Goal: Transaction & Acquisition: Subscribe to service/newsletter

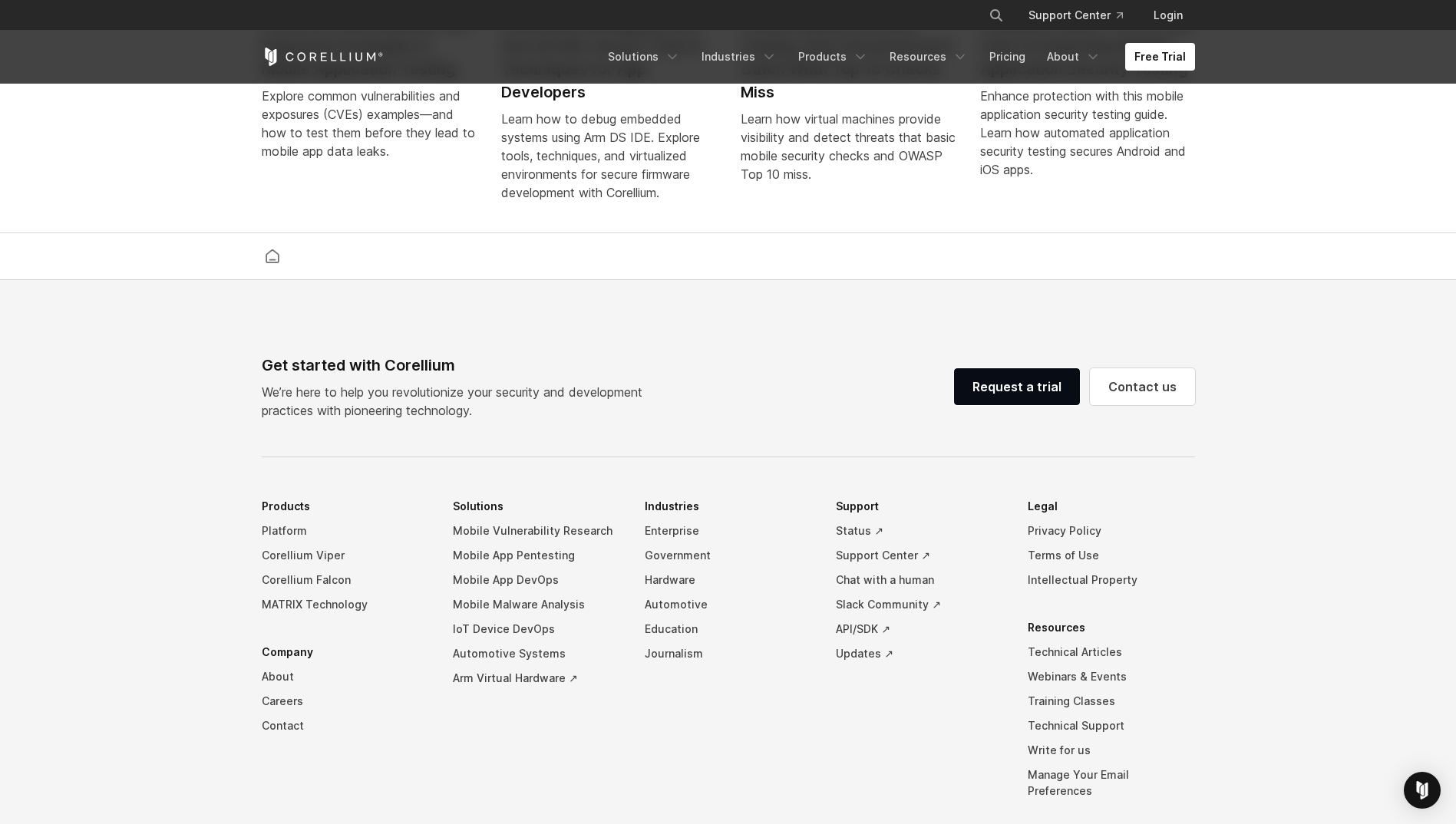
scroll to position [3589, 0]
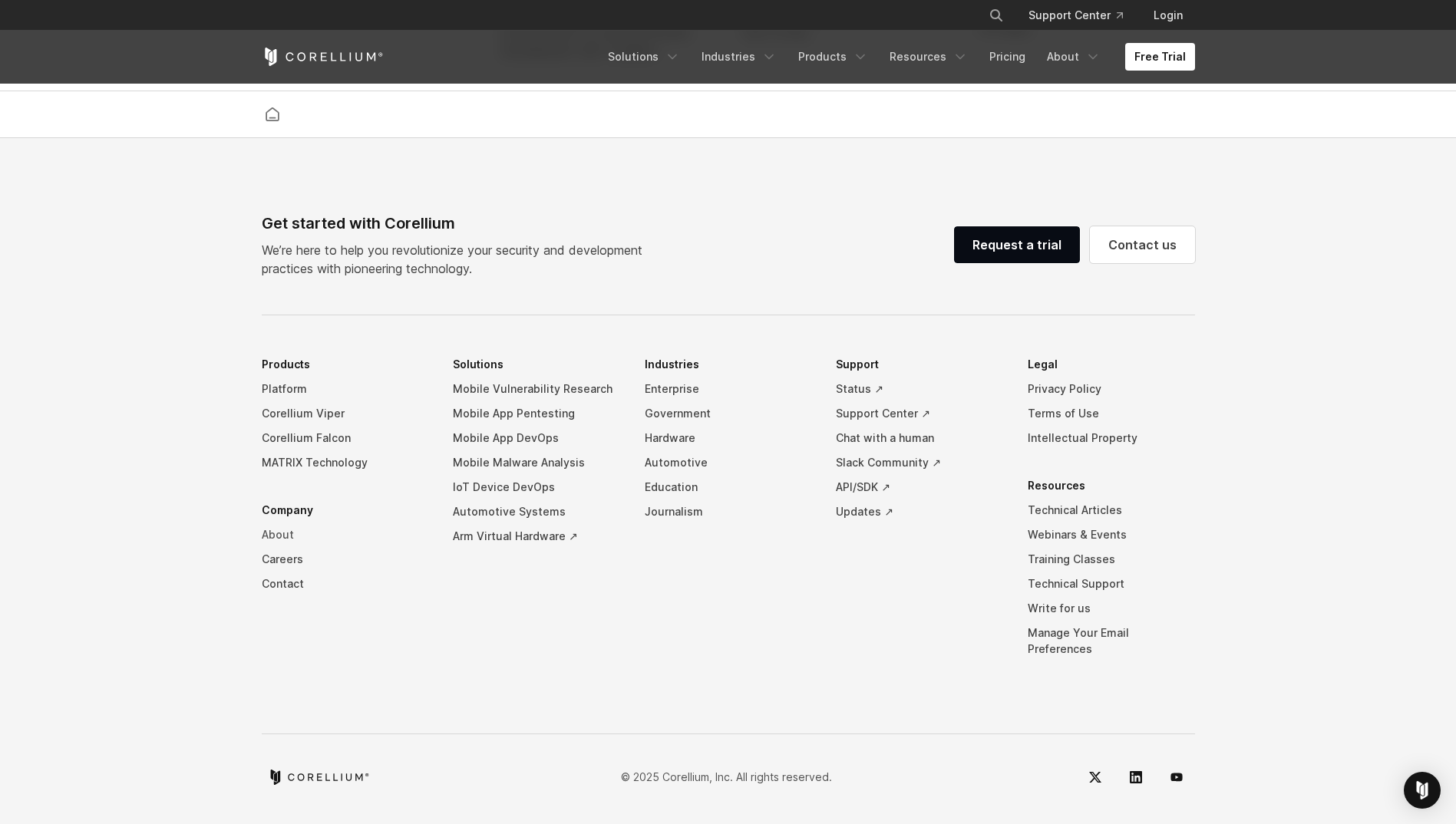
click at [281, 545] on link "About" at bounding box center [345, 535] width 168 height 24
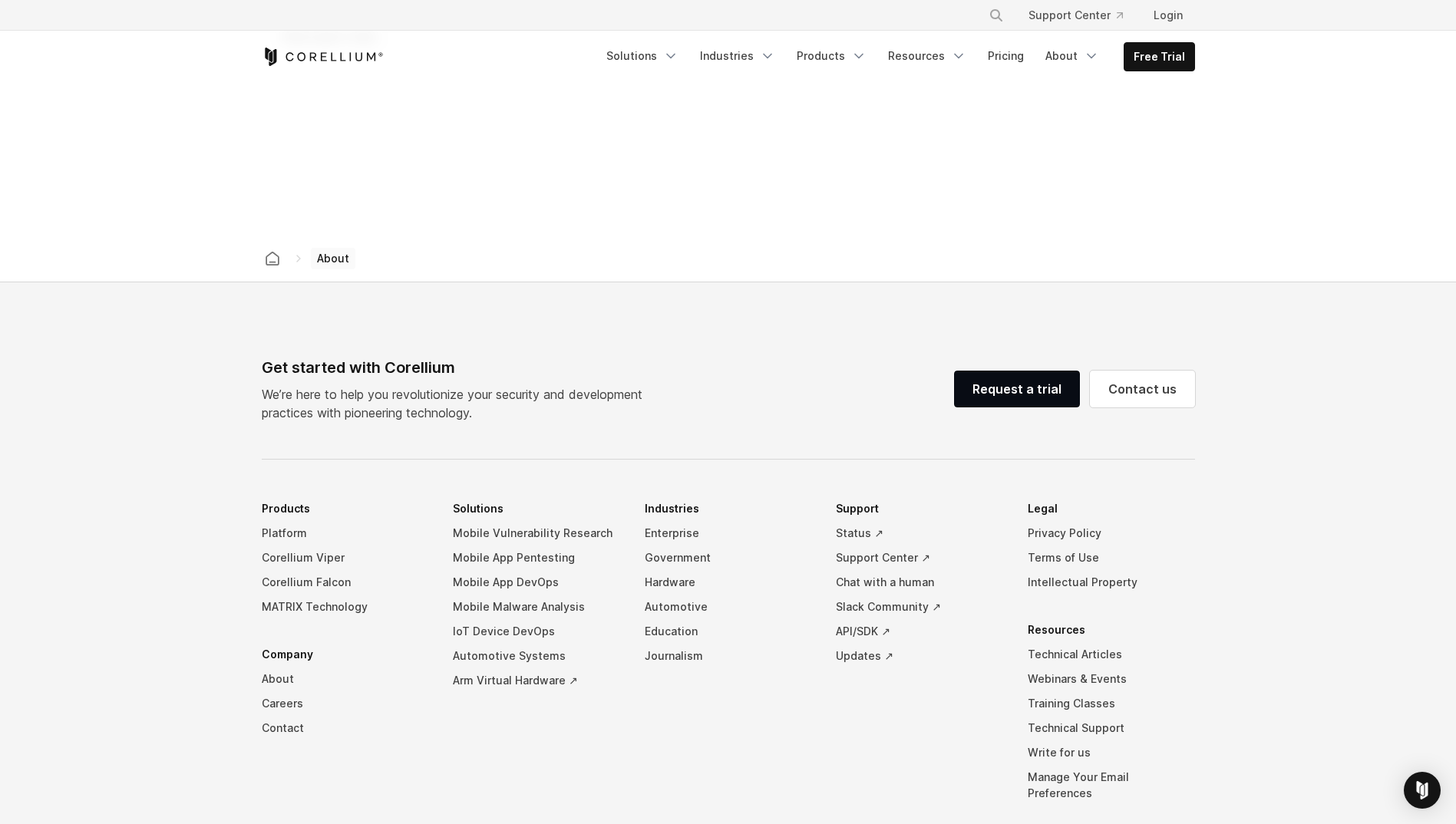
scroll to position [2456, 0]
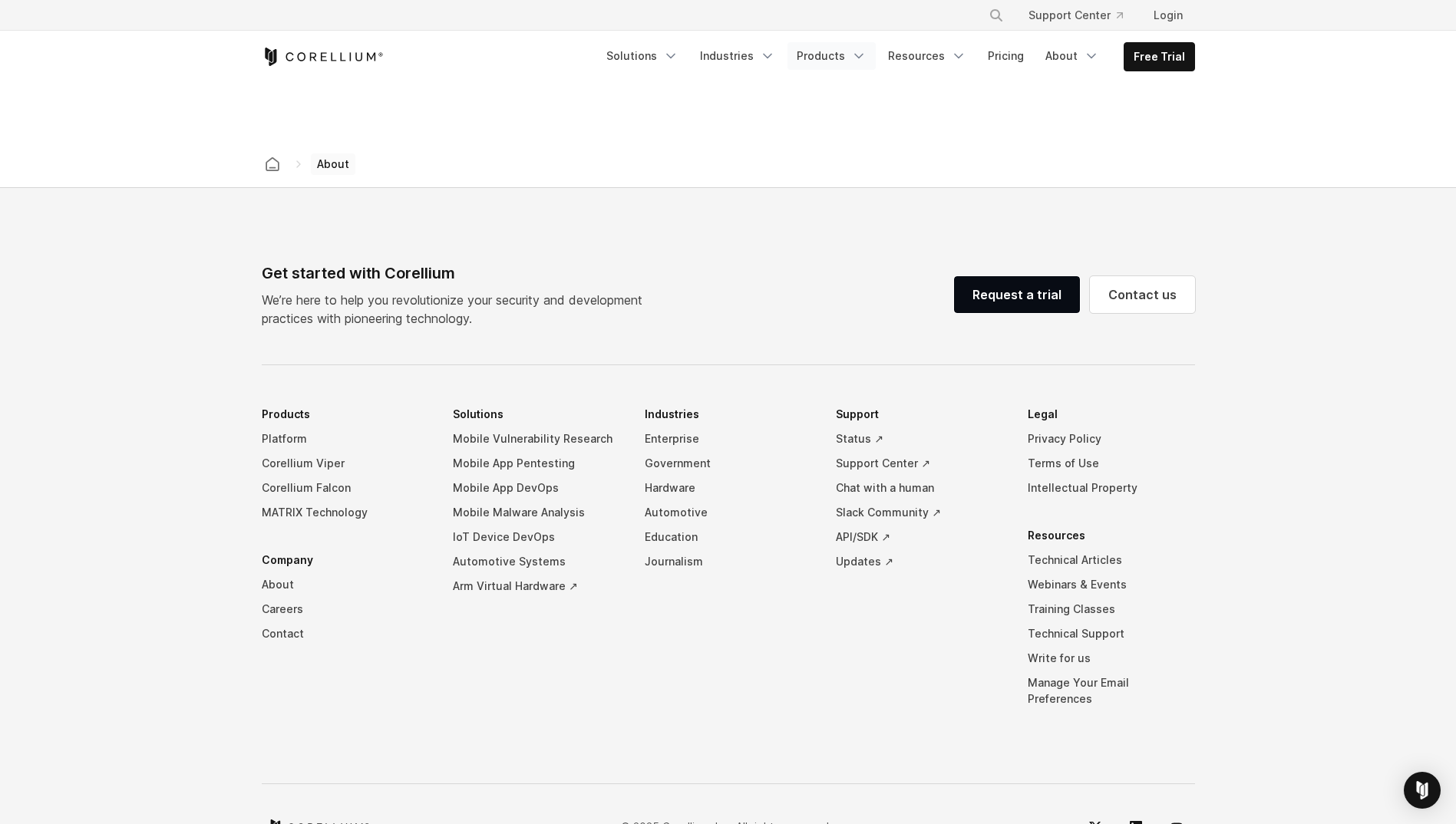
click at [837, 56] on link "Products" at bounding box center [832, 56] width 89 height 28
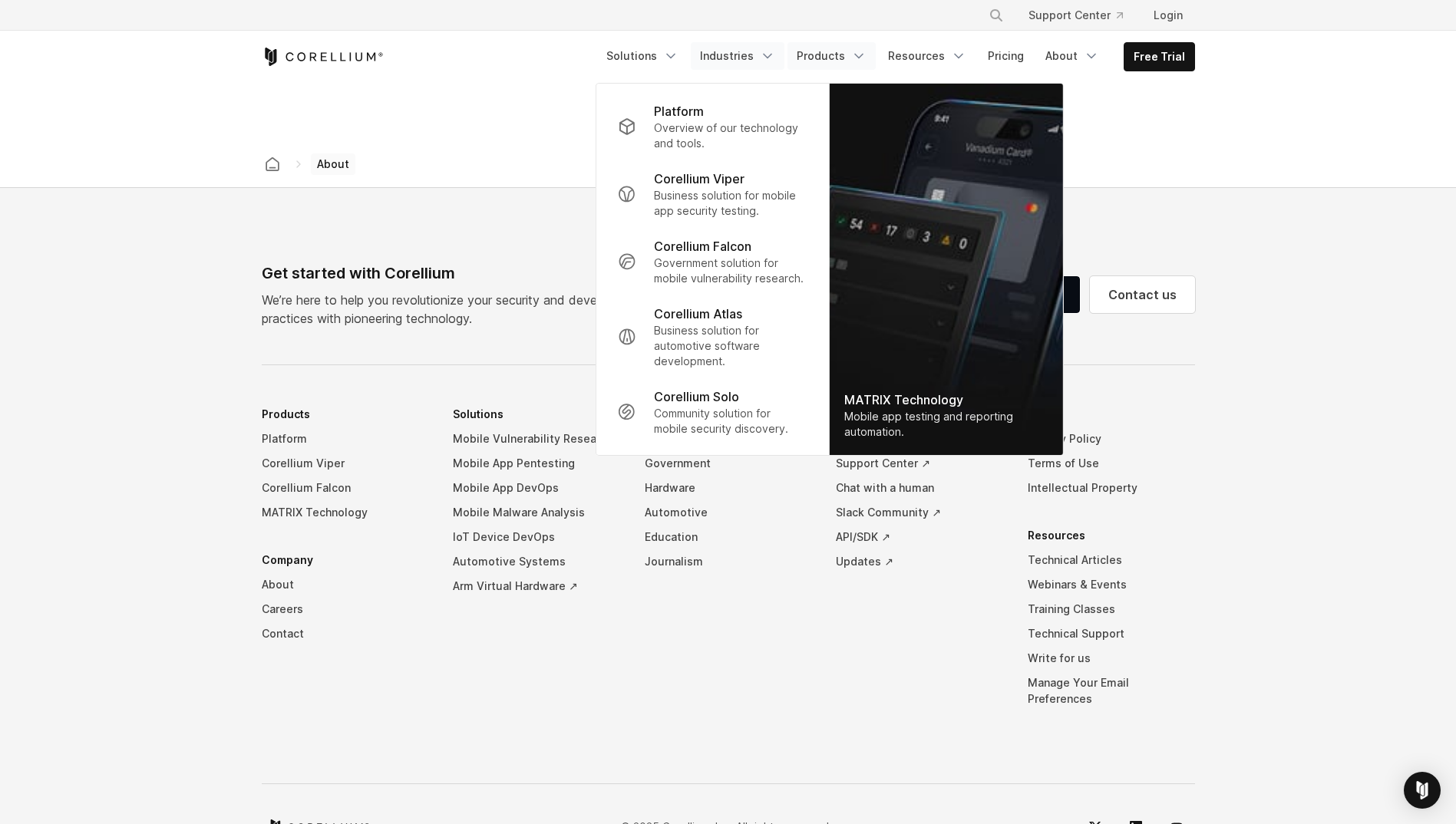
click at [754, 56] on link "Industries" at bounding box center [737, 56] width 94 height 28
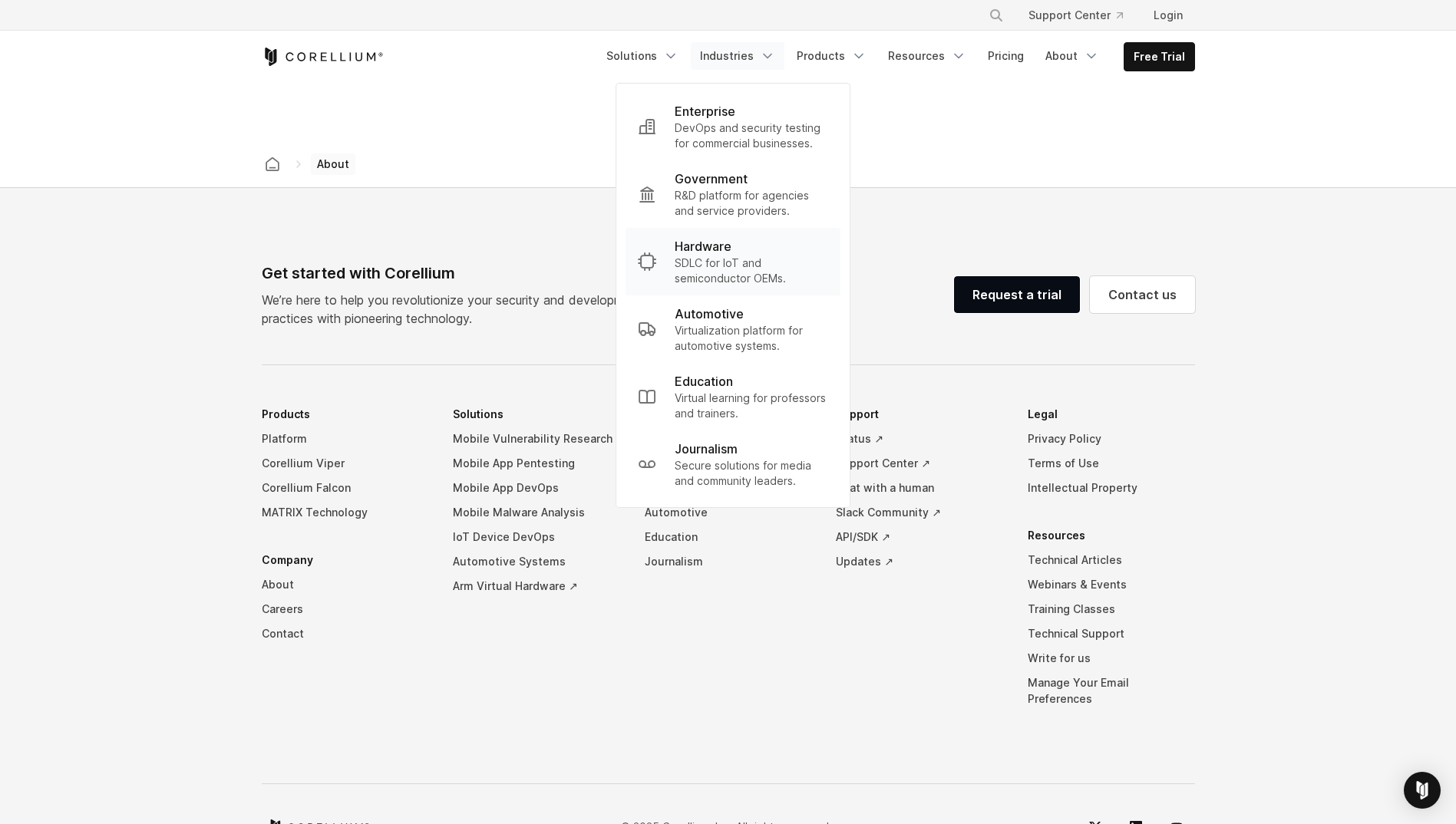
click at [701, 252] on p "Hardware" at bounding box center [702, 246] width 56 height 18
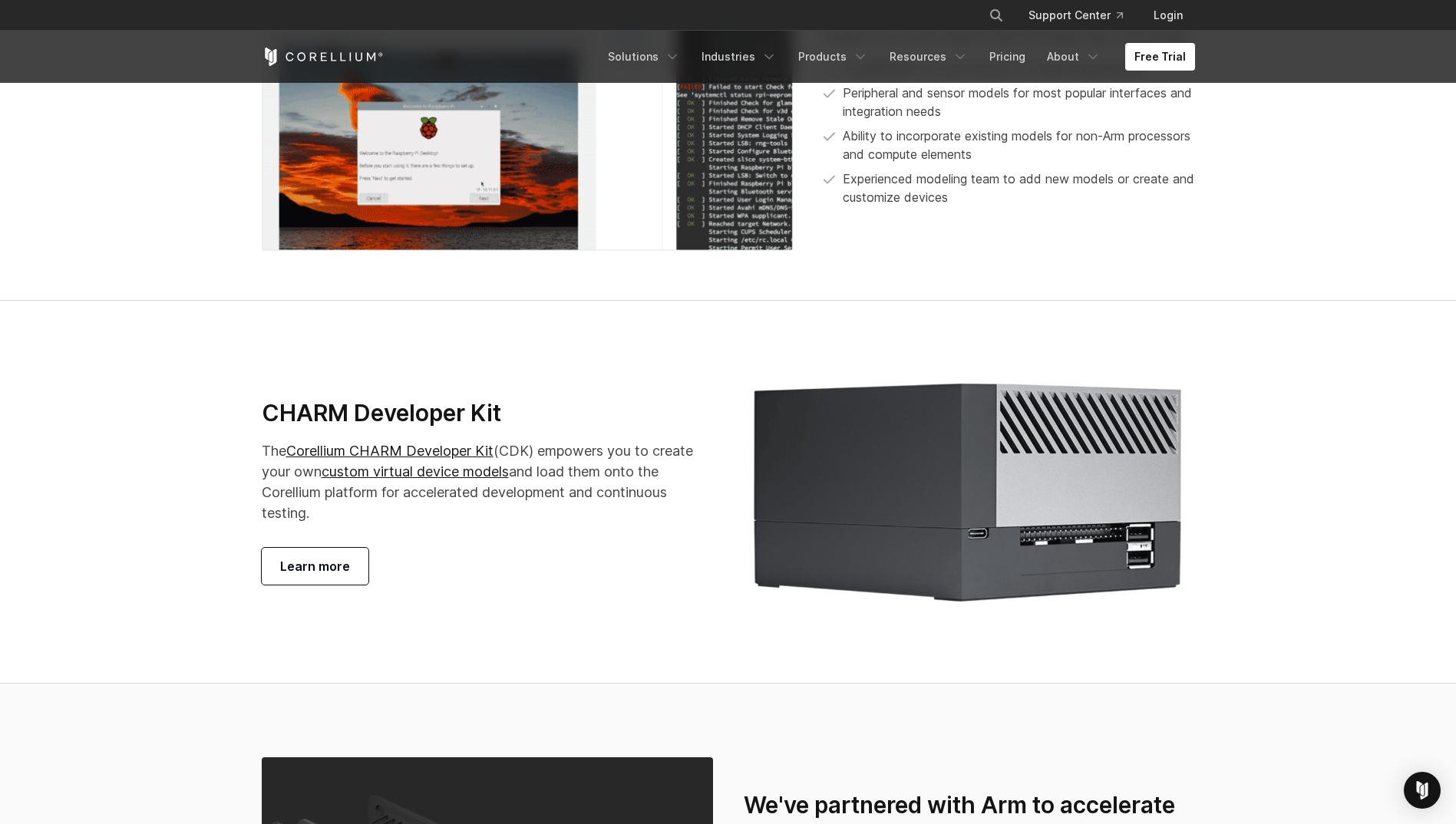
scroll to position [2839, 0]
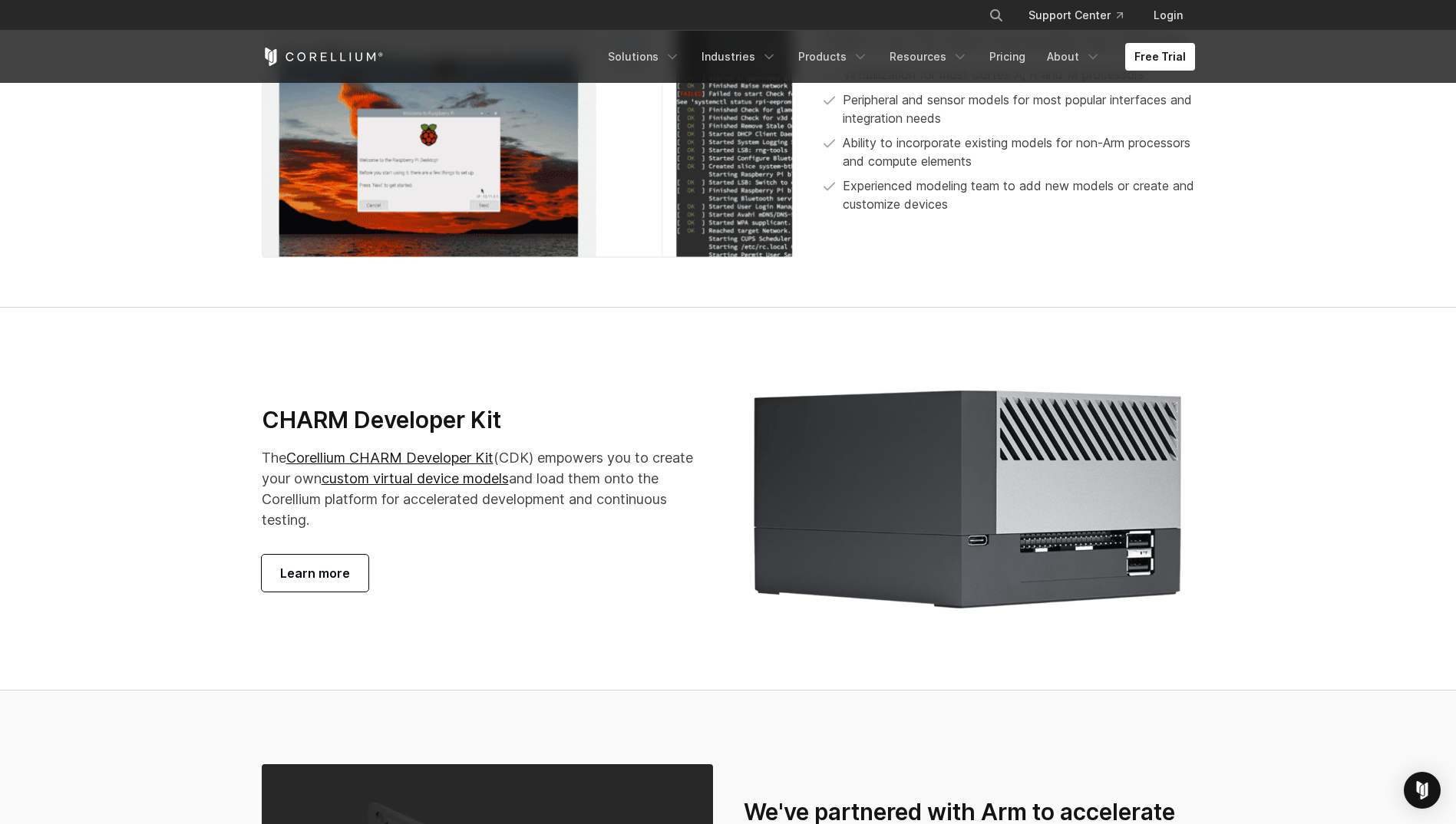
click at [365, 577] on link "Learn more" at bounding box center [314, 573] width 107 height 36
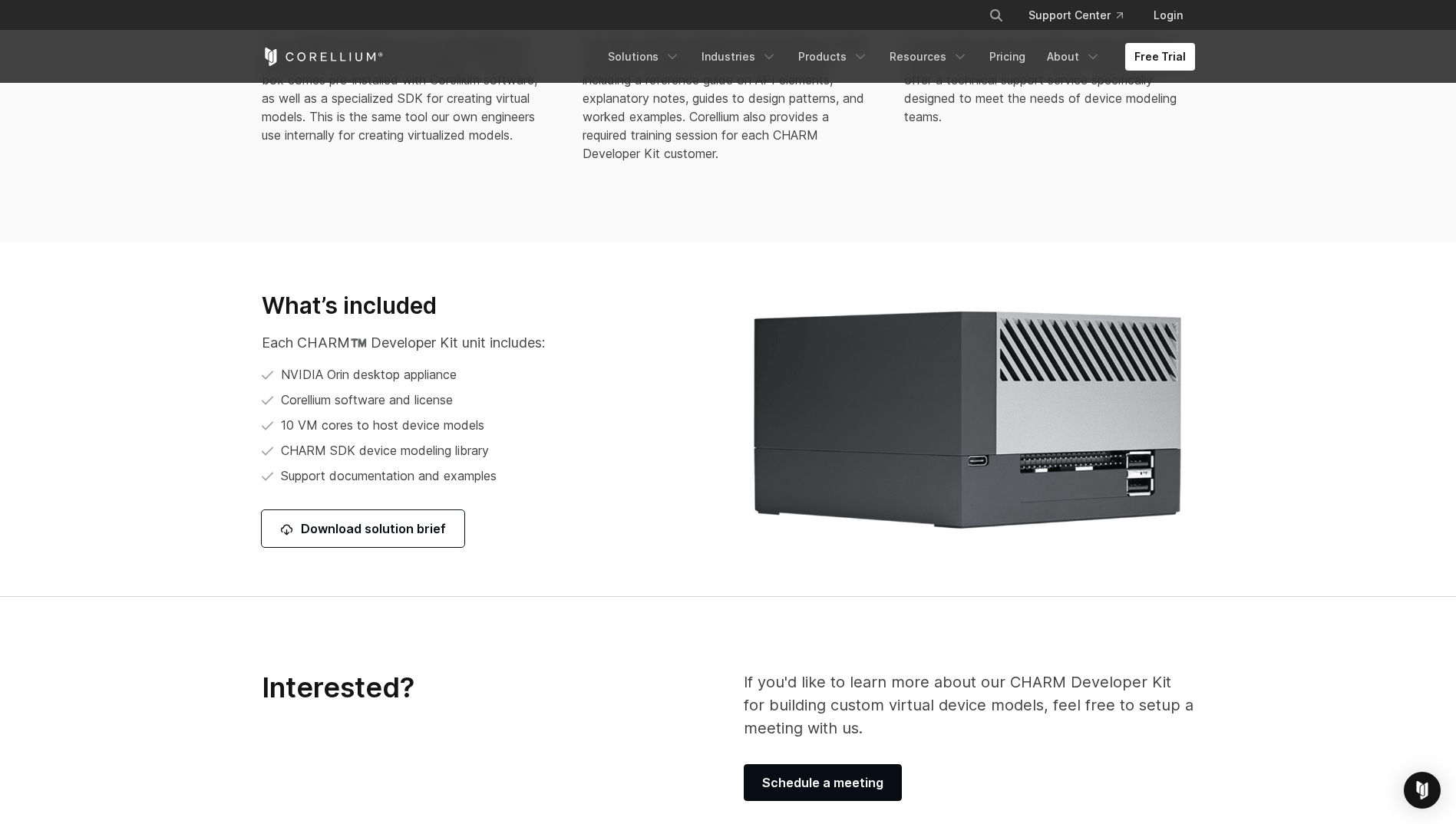
scroll to position [1765, 0]
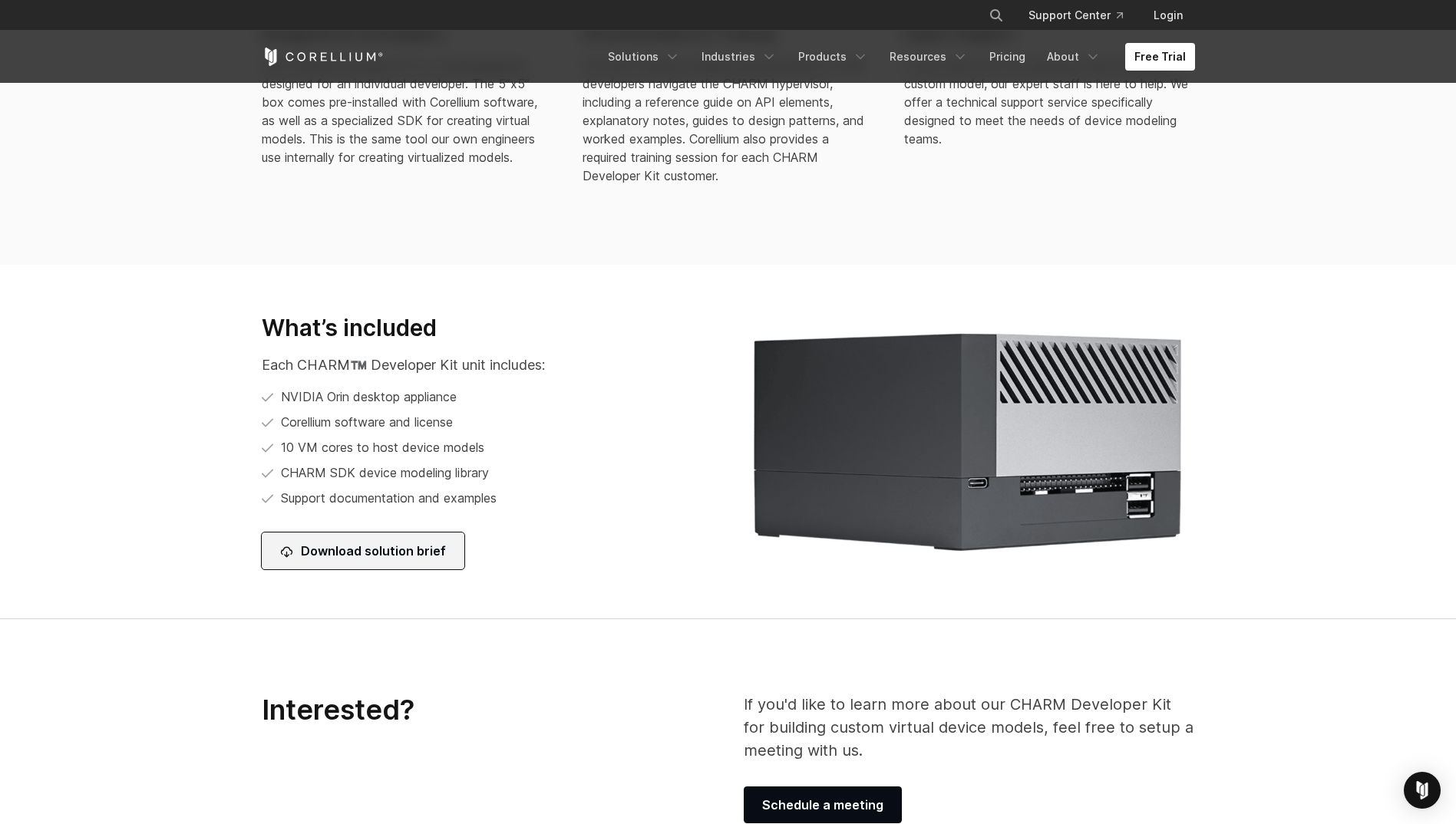
click at [394, 560] on link "Download solution brief" at bounding box center [362, 550] width 202 height 36
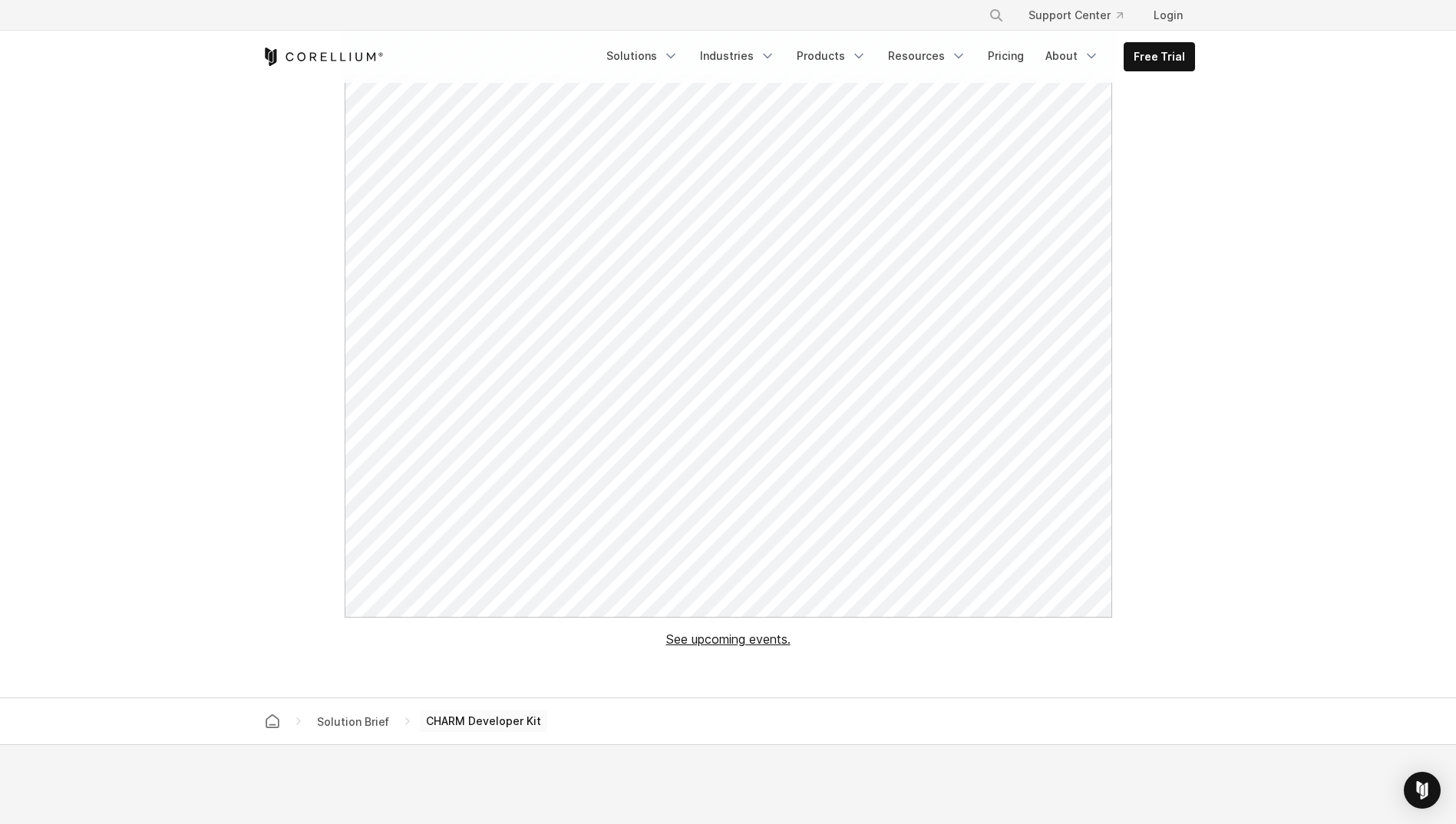
scroll to position [307, 0]
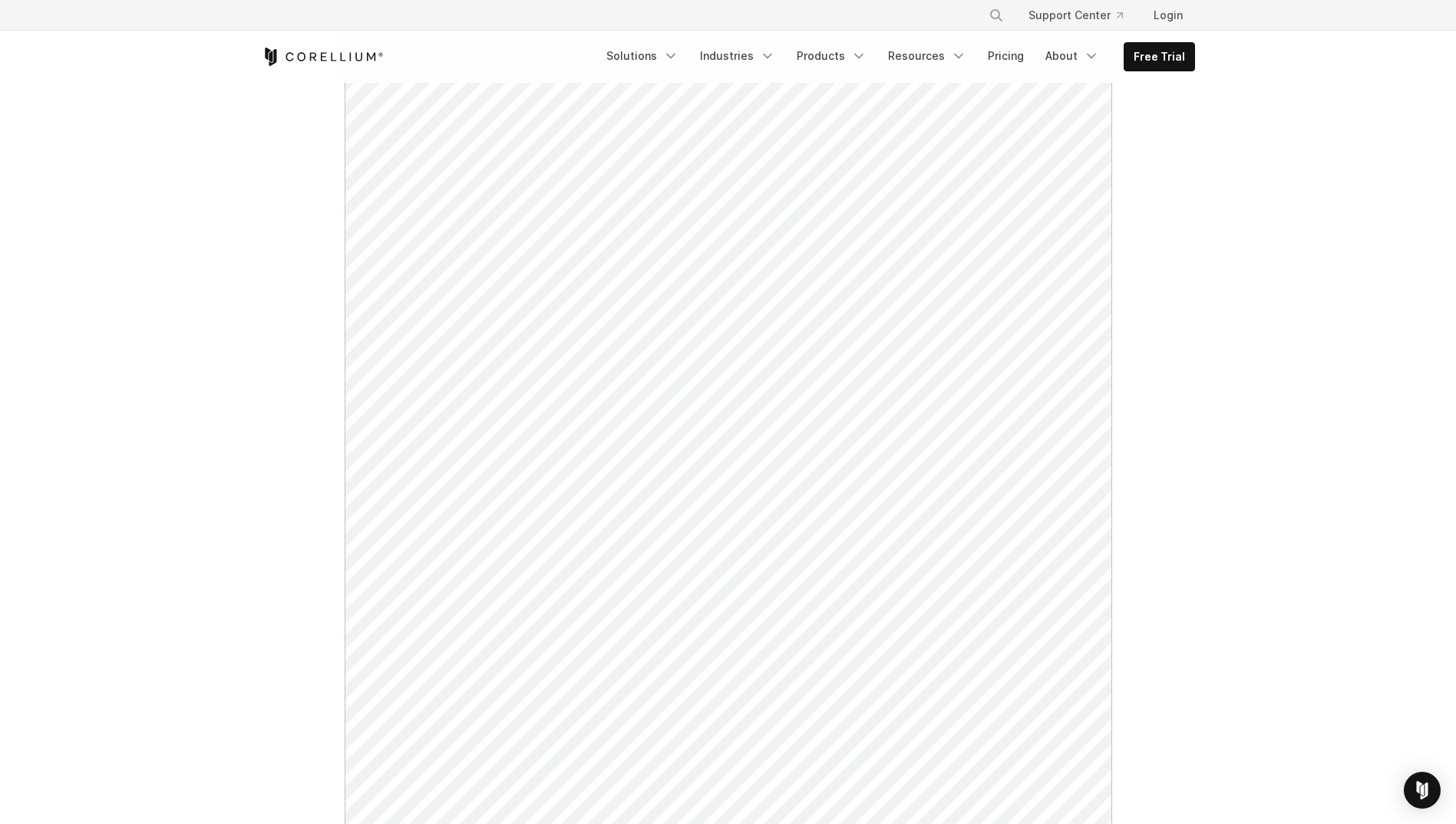
click at [313, 56] on icon "Corellium Home" at bounding box center [313, 56] width 7 height 9
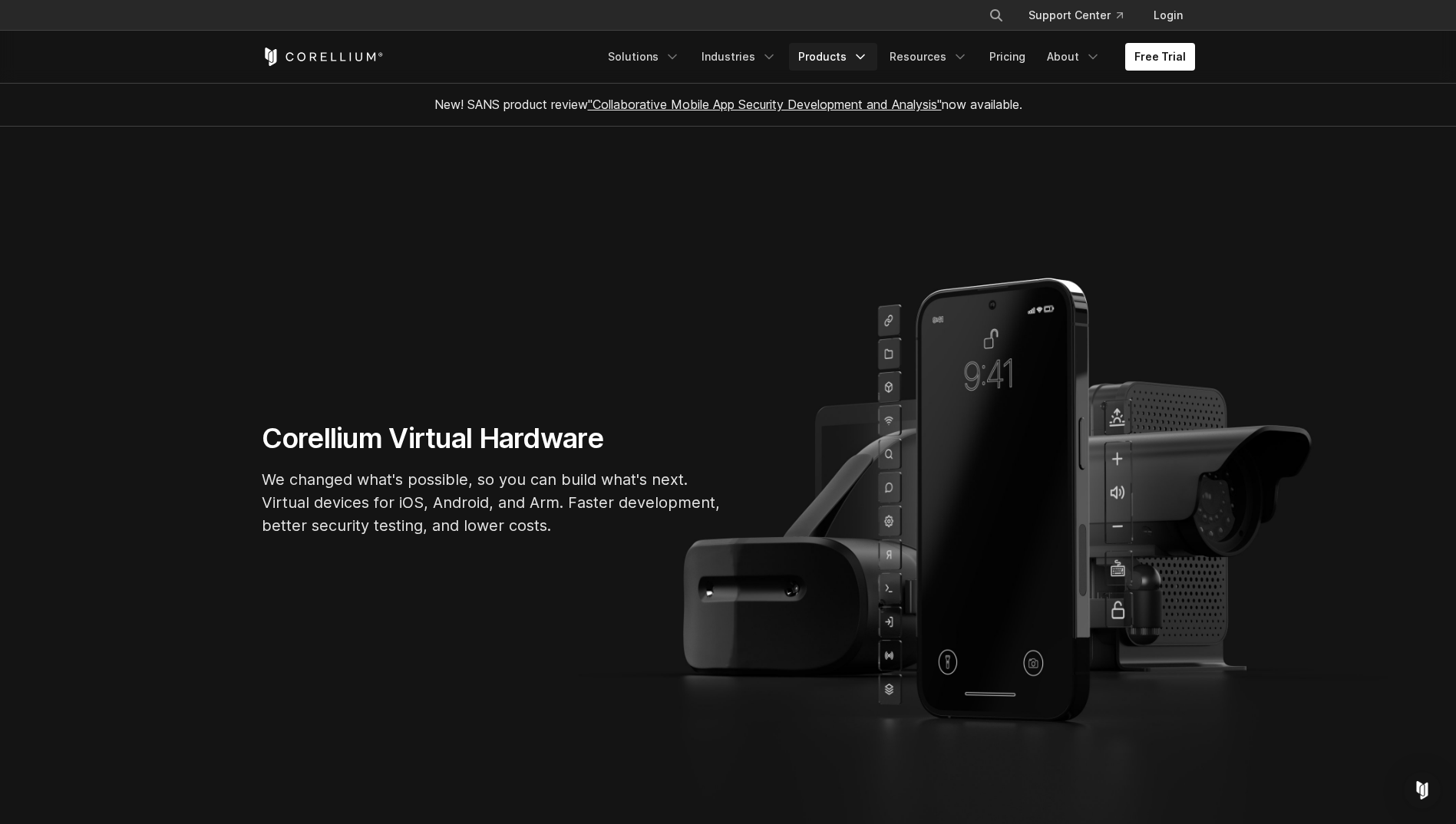
click at [838, 55] on link "Products" at bounding box center [833, 56] width 89 height 28
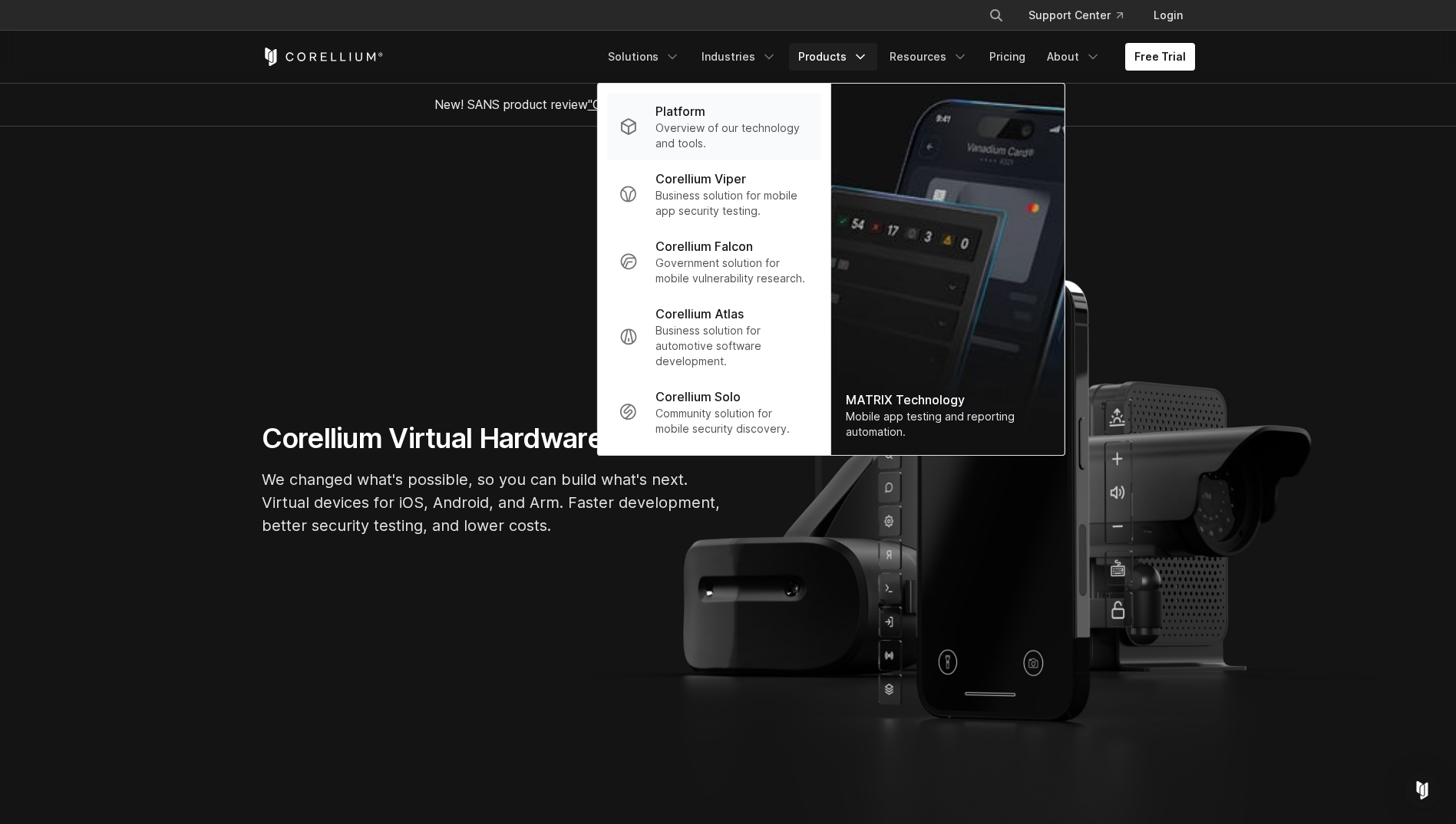
click at [726, 109] on div "Platform" at bounding box center [732, 111] width 153 height 18
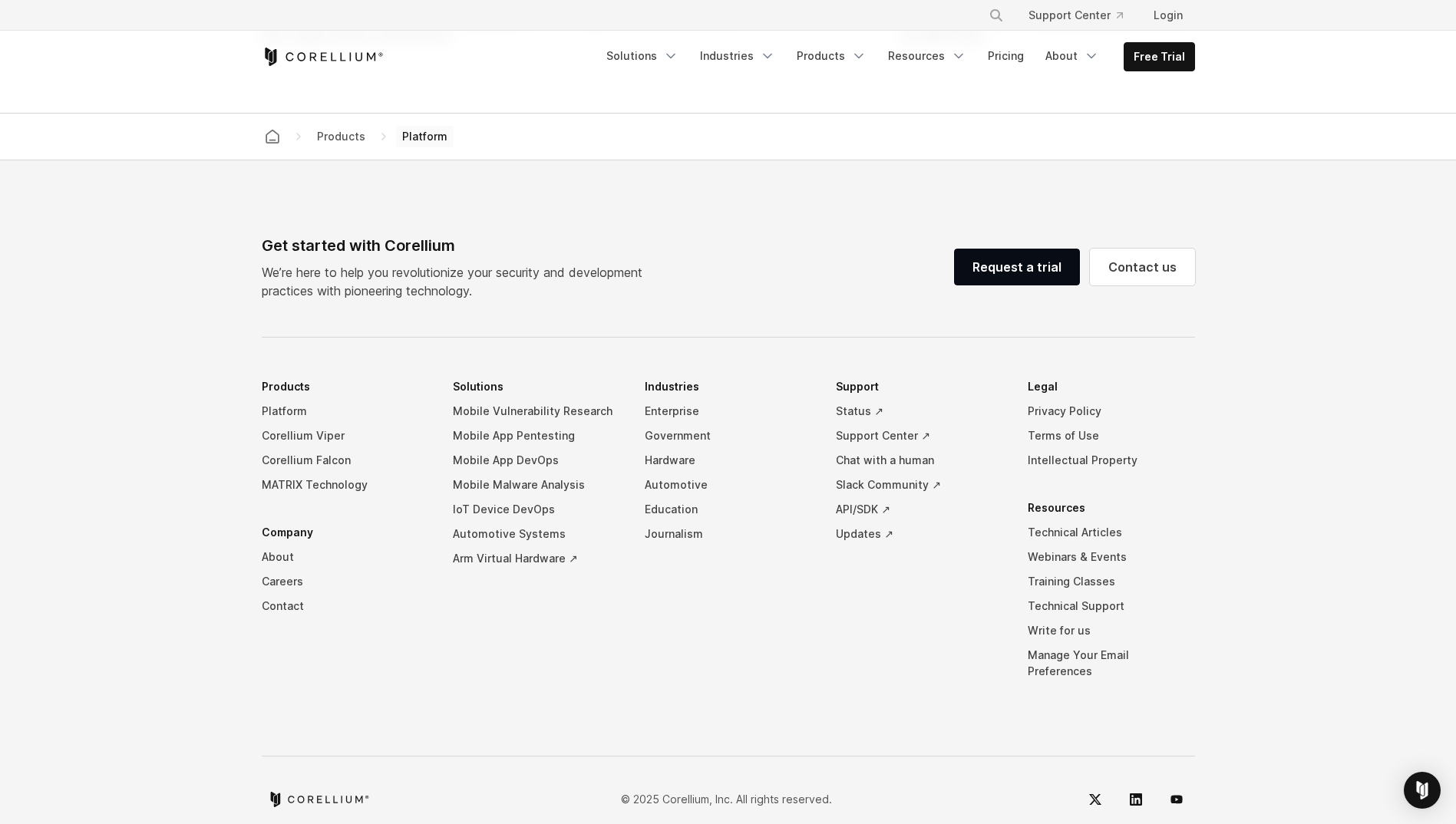
scroll to position [6983, 0]
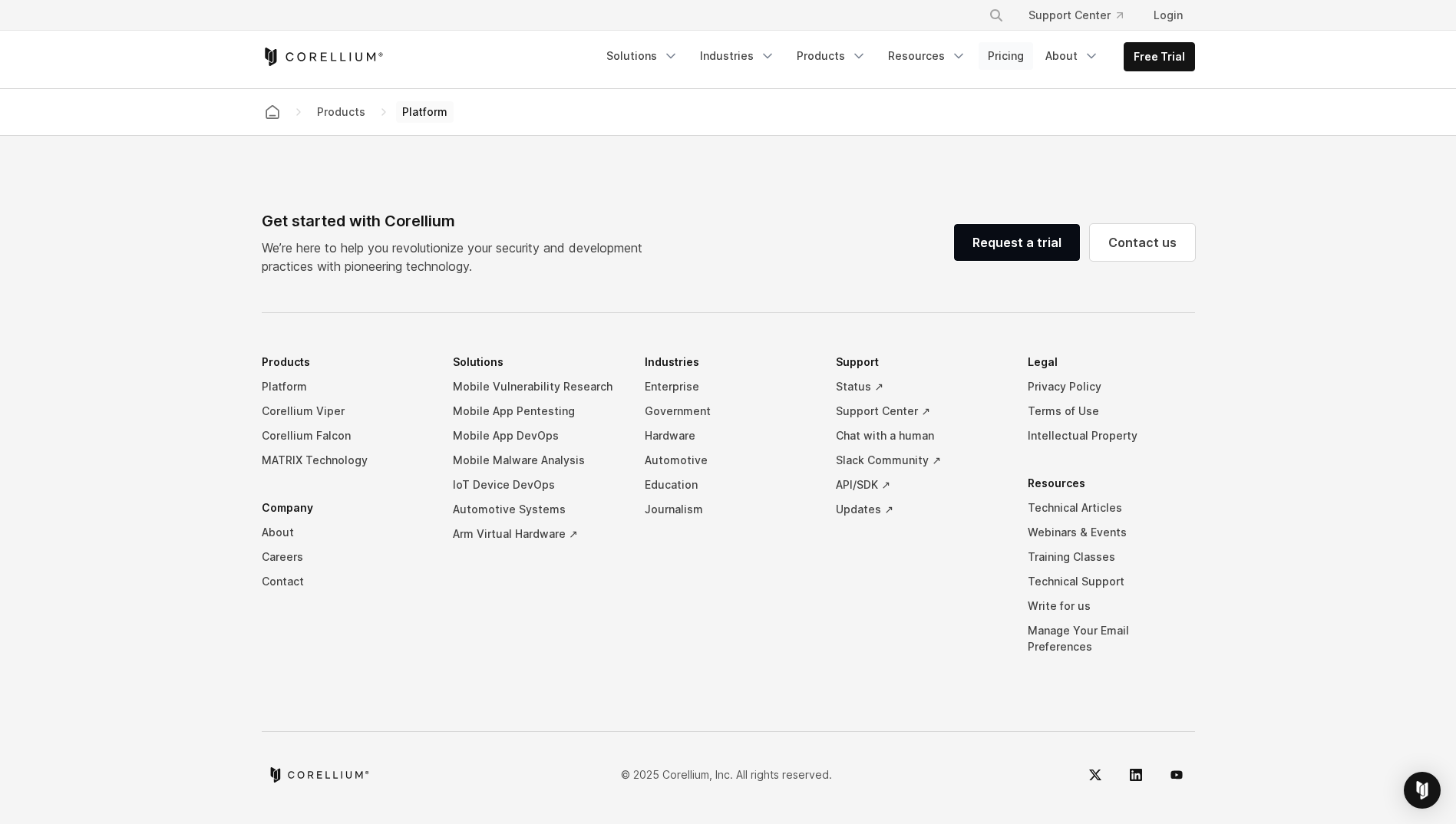
click at [1006, 49] on link "Pricing" at bounding box center [1005, 56] width 55 height 28
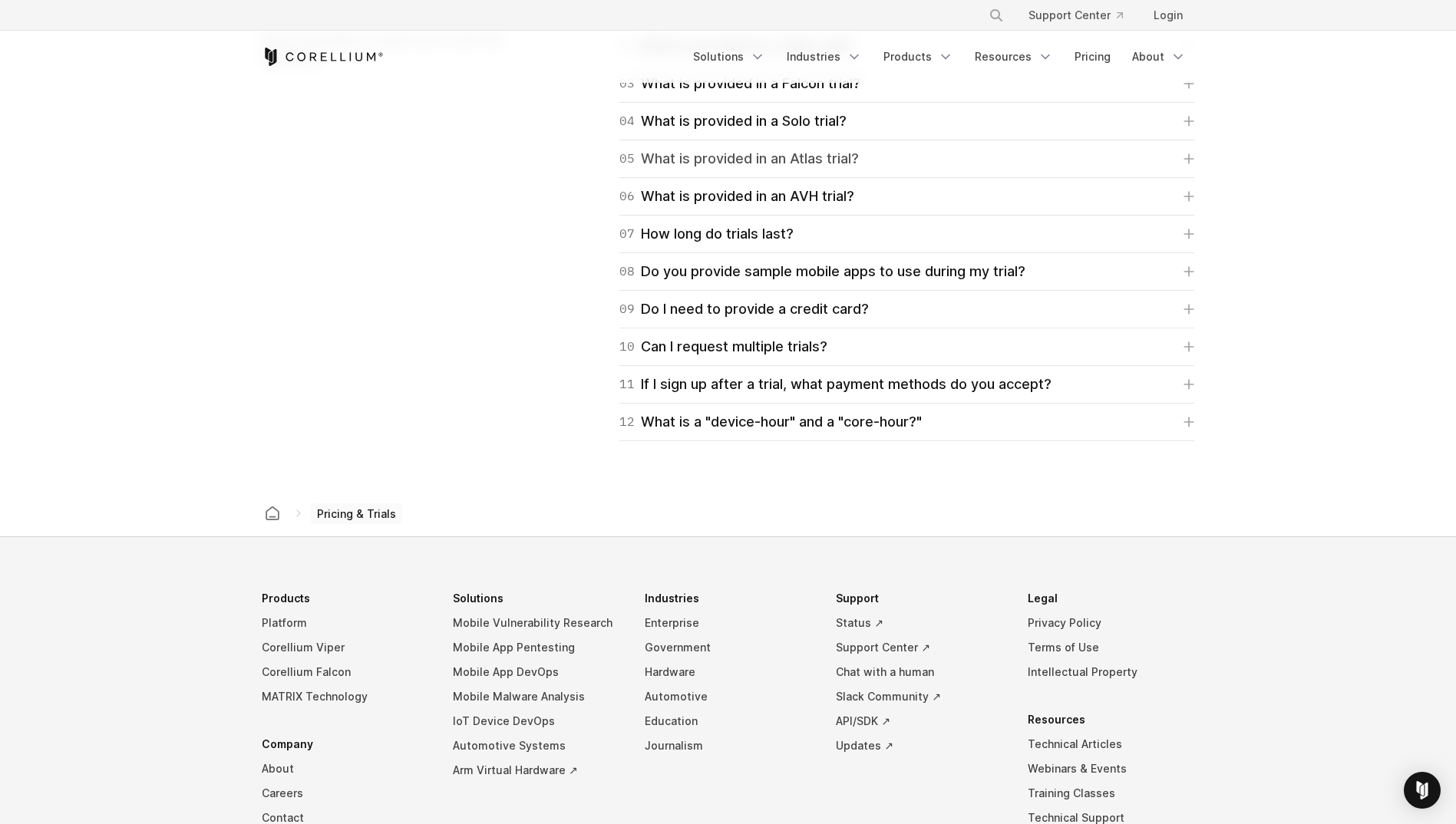
scroll to position [2149, 0]
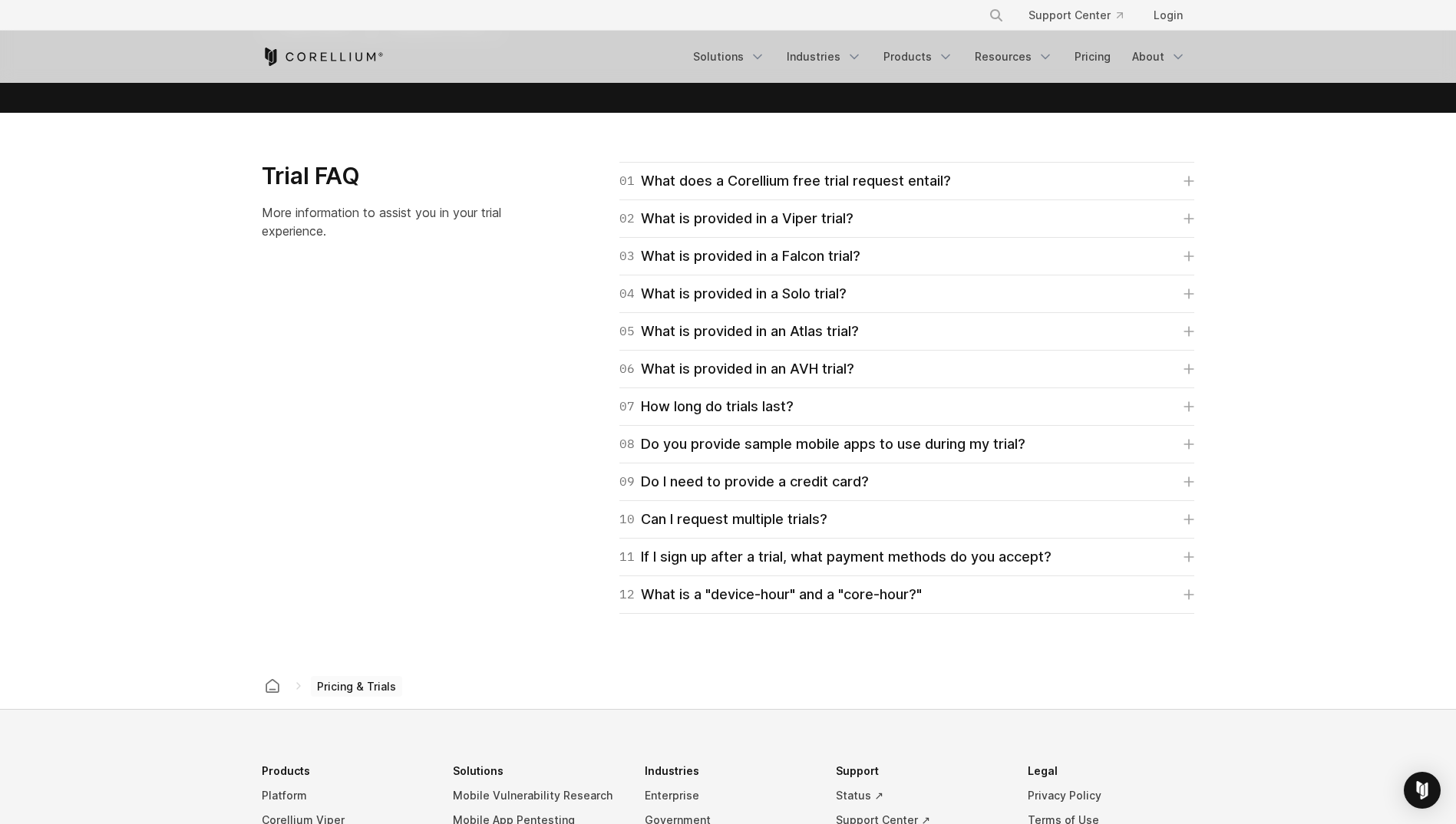
click at [761, 281] on div "04 What is provided in a Solo trial? Corellium's Solo trial is for students onl…" at bounding box center [906, 293] width 575 height 37
click at [761, 284] on div "04 What is provided in a Solo trial?" at bounding box center [733, 293] width 227 height 22
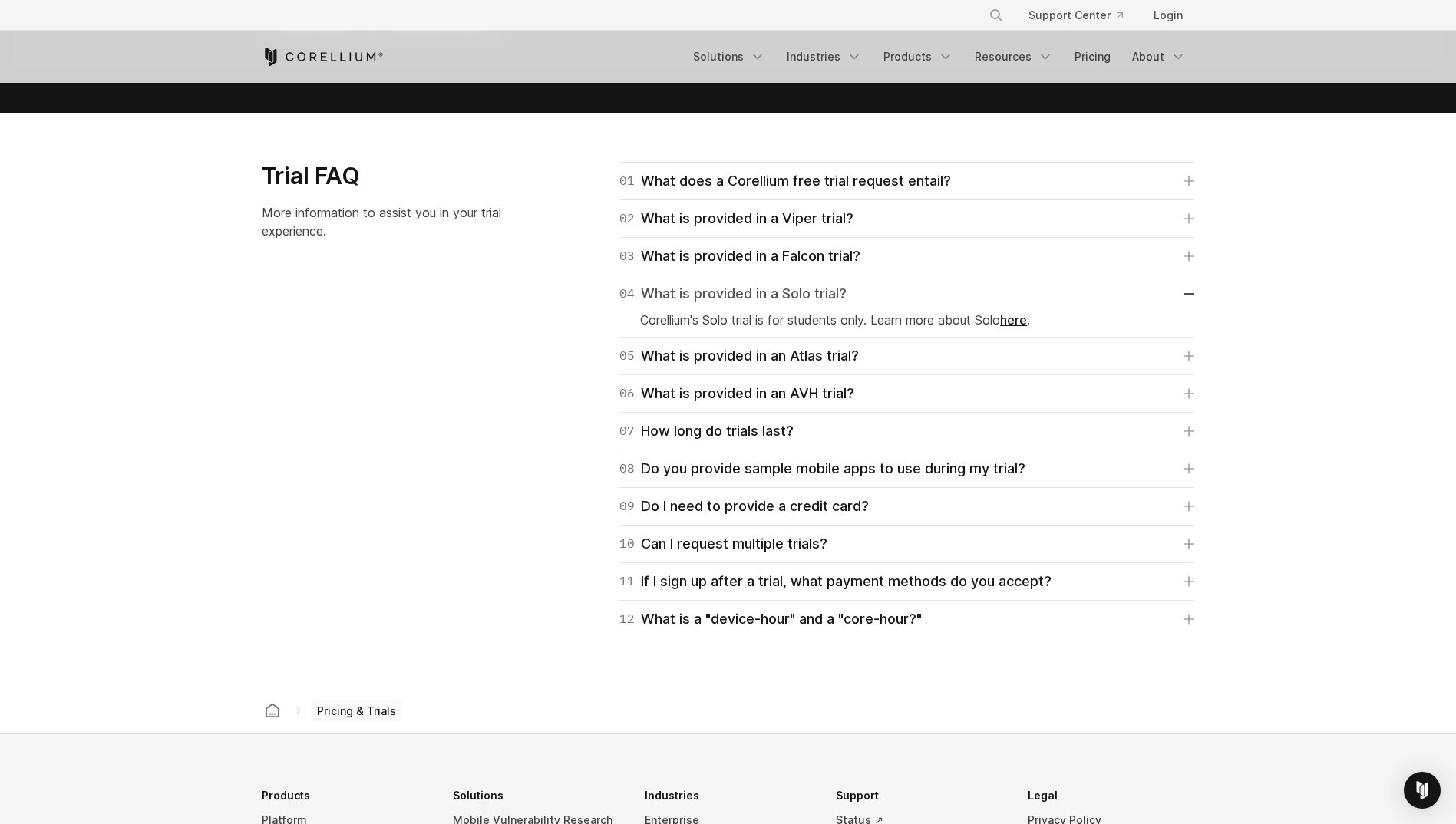
click at [761, 285] on div "04 What is provided in a Solo trial?" at bounding box center [733, 293] width 227 height 22
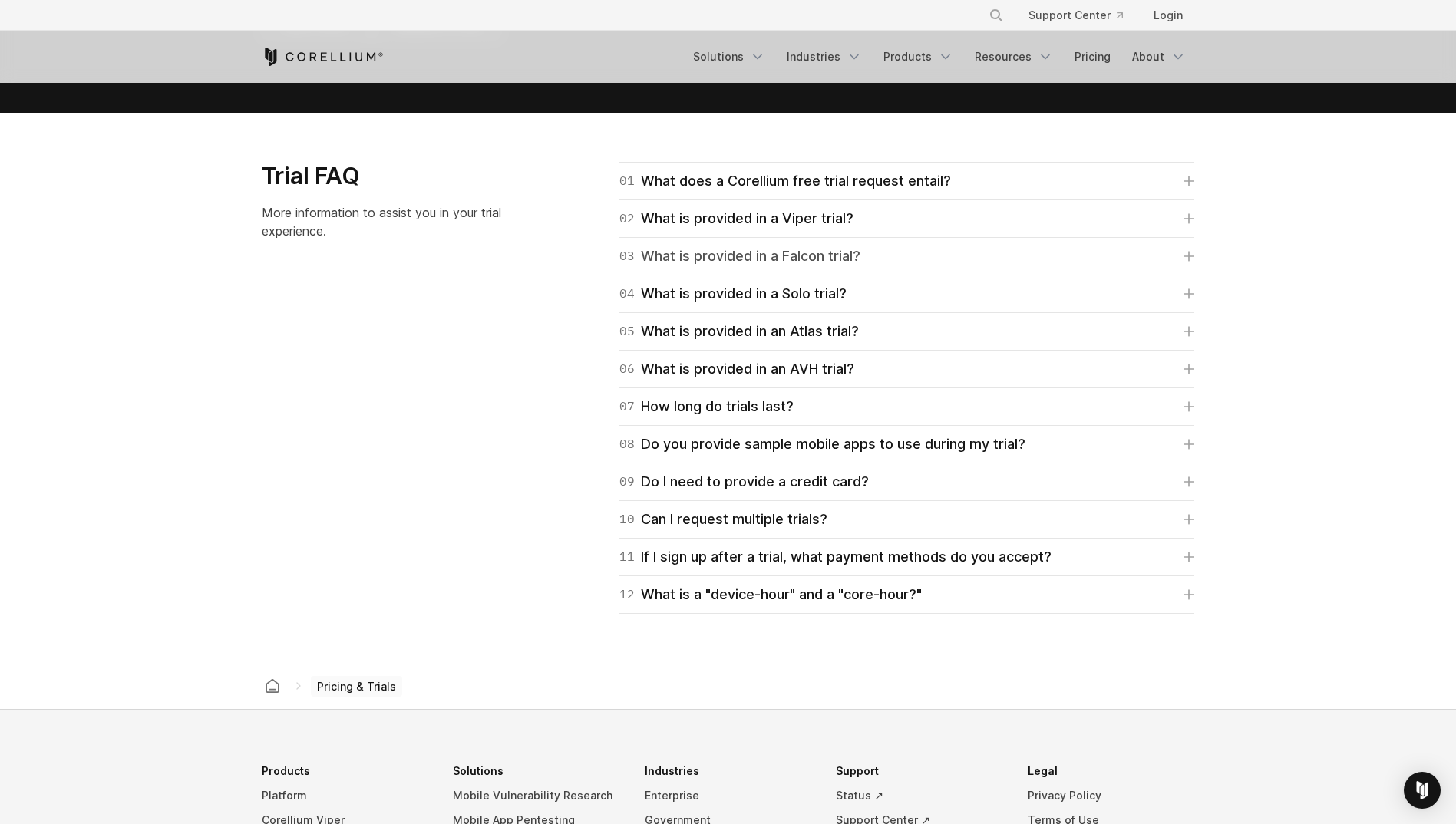
click at [768, 261] on div "03 What is provided in a Falcon trial?" at bounding box center [740, 256] width 241 height 22
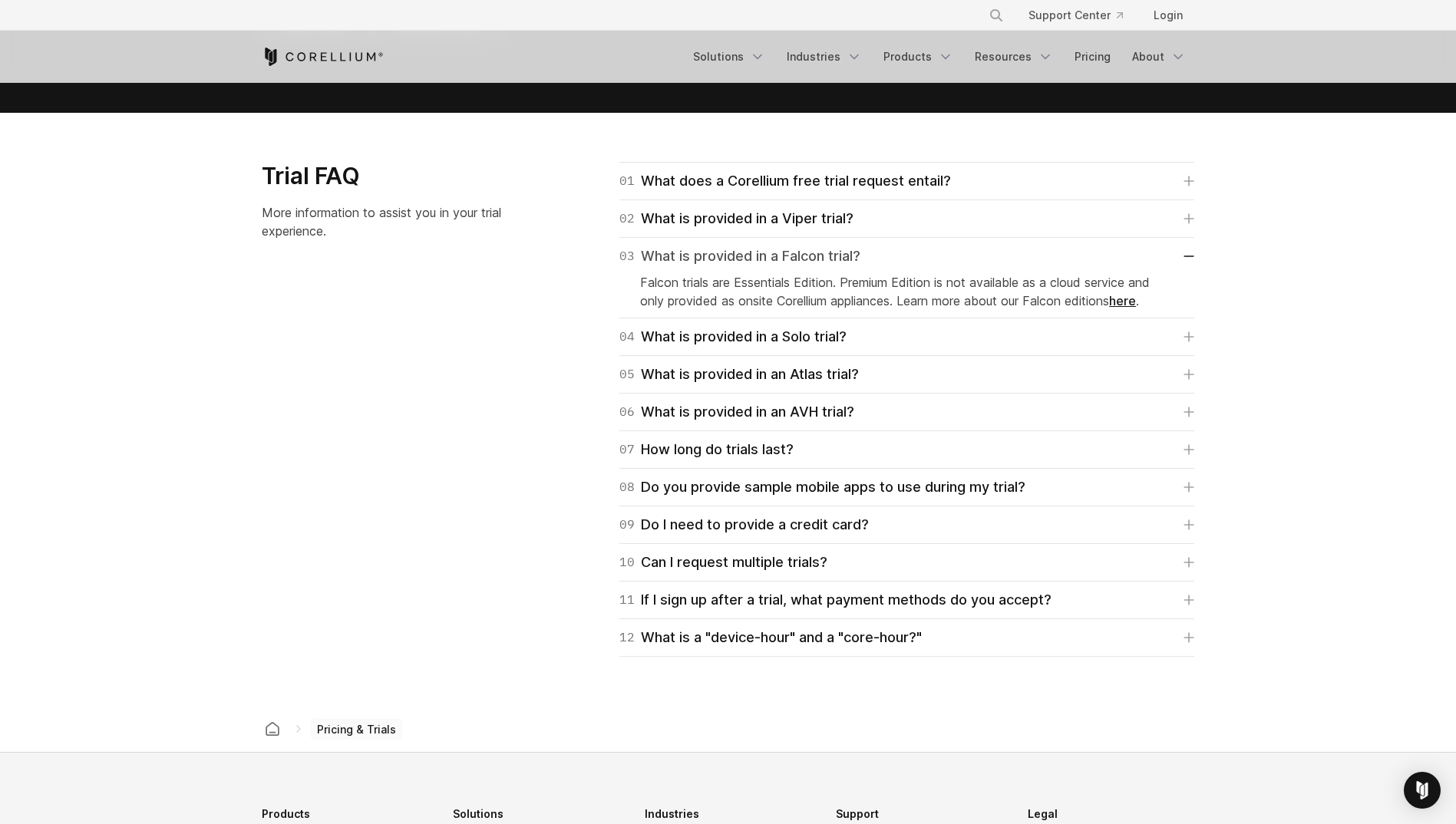
click at [768, 249] on div "03 What is provided in a Falcon trial?" at bounding box center [740, 256] width 241 height 22
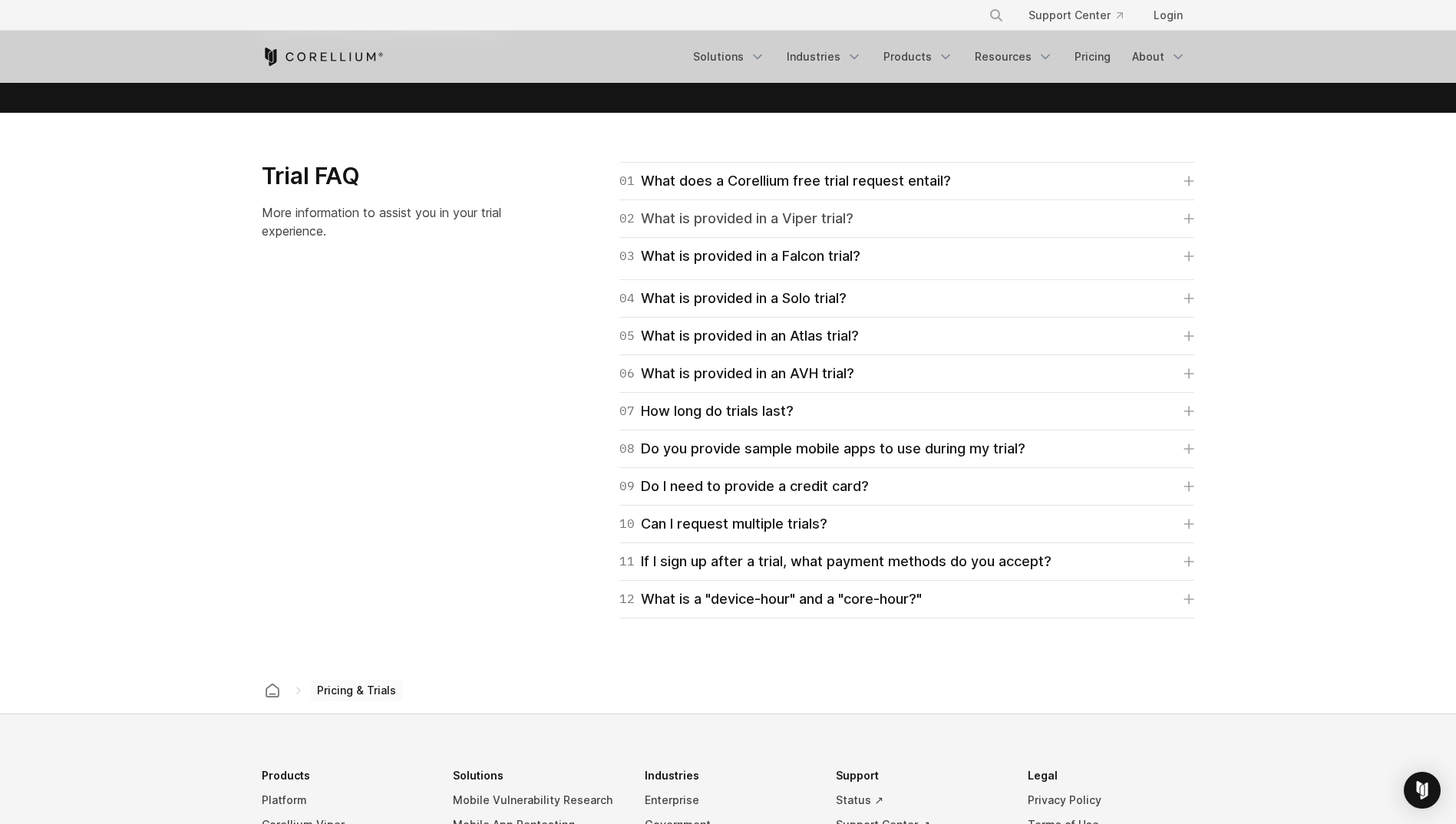
click at [768, 223] on div "02 What is provided in a Viper trial?" at bounding box center [736, 219] width 234 height 22
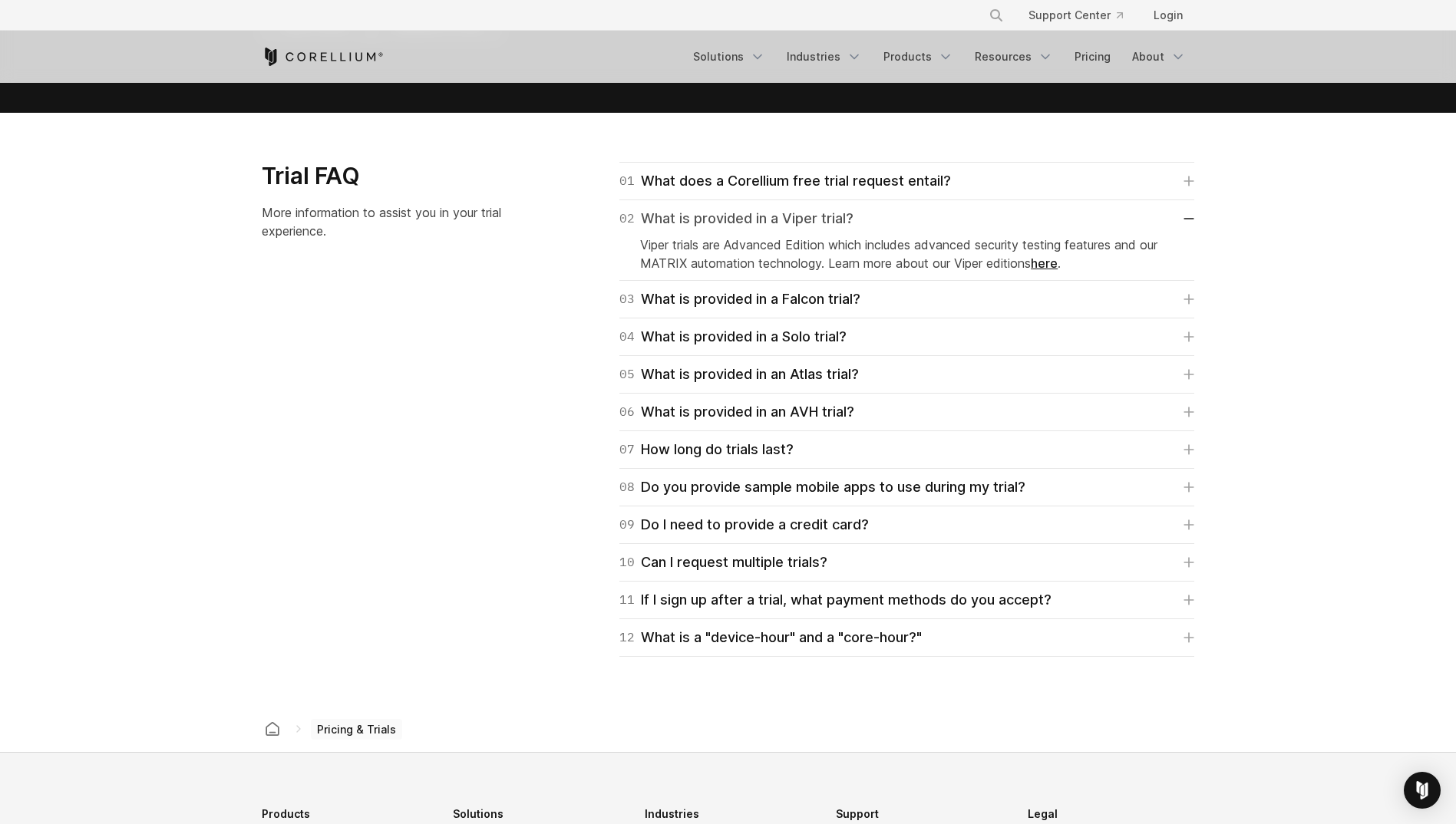
click at [768, 223] on div "02 What is provided in a Viper trial?" at bounding box center [736, 219] width 234 height 22
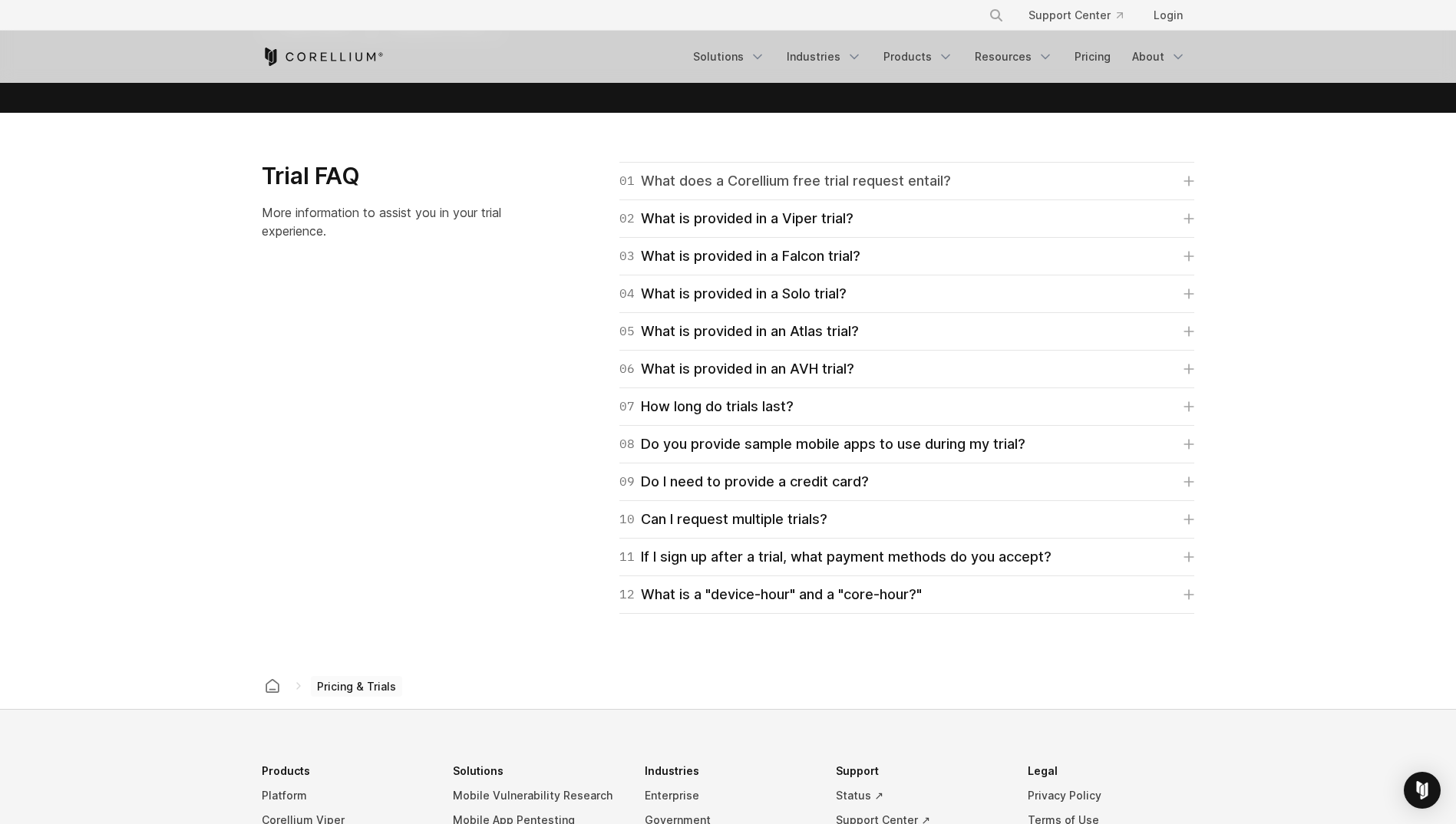
click at [781, 188] on div "01 What does a Corellium free trial request entail?" at bounding box center [785, 181] width 332 height 22
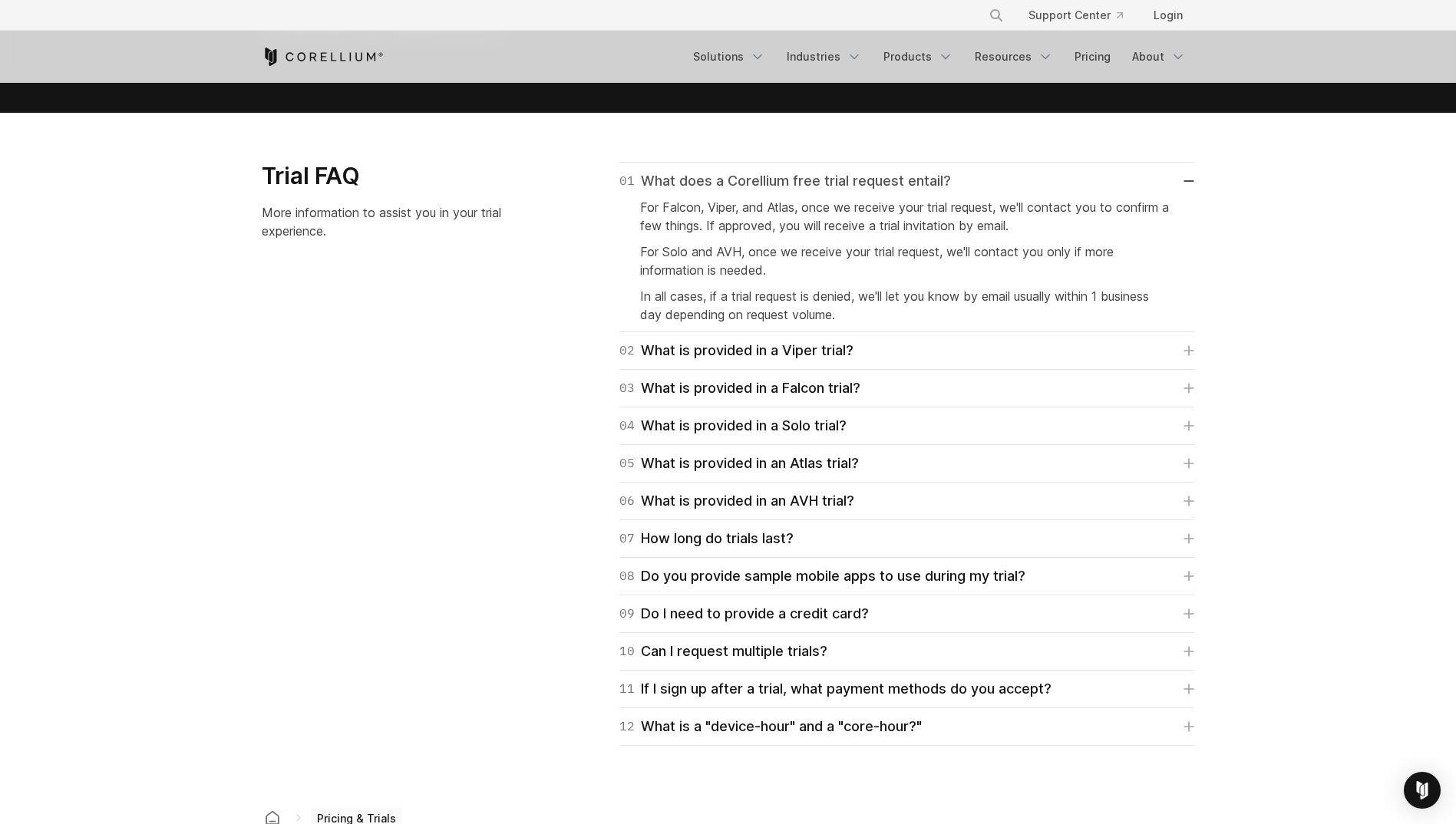
click at [781, 188] on div "01 What does a Corellium free trial request entail?" at bounding box center [785, 181] width 332 height 22
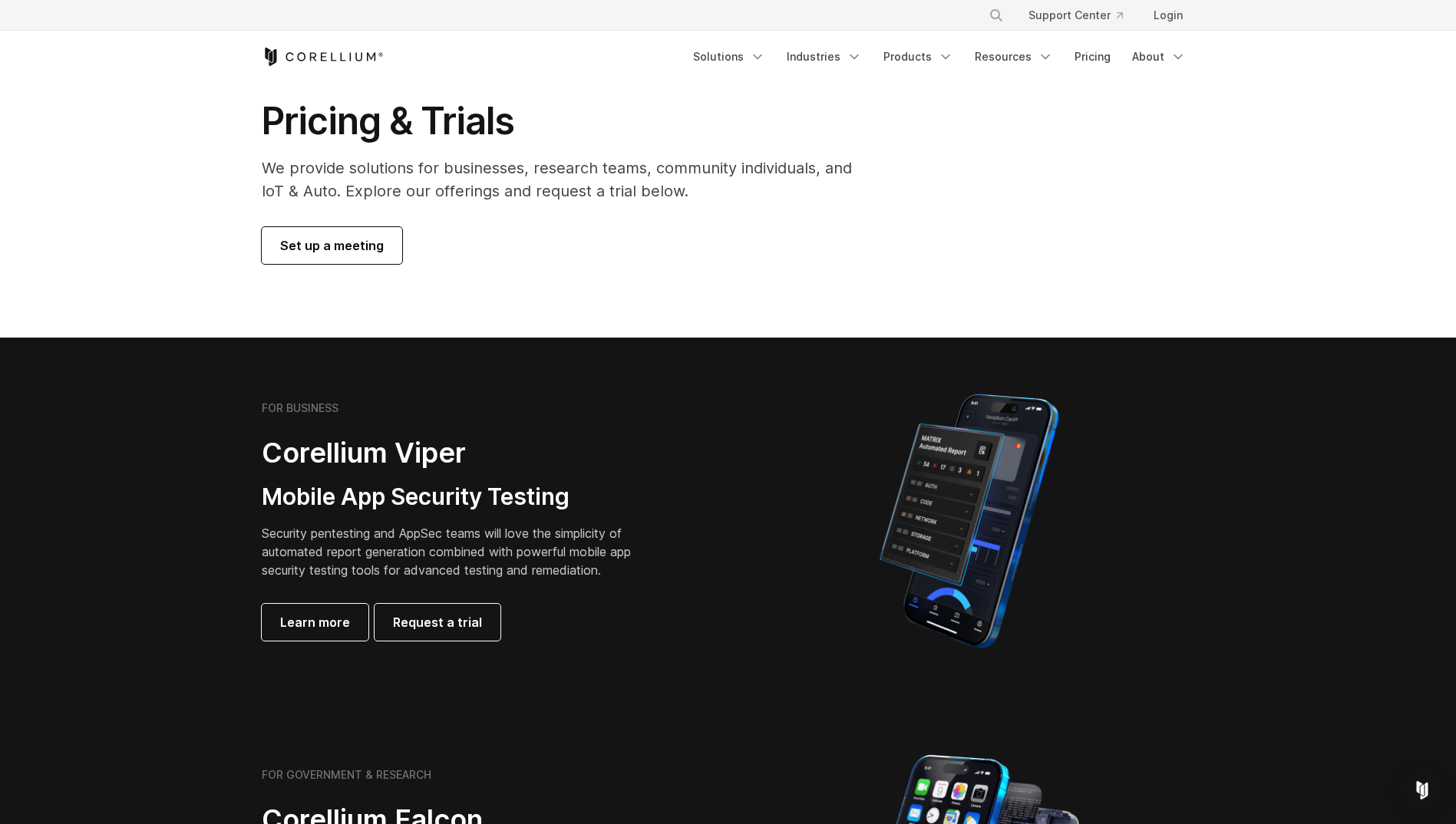
scroll to position [0, 0]
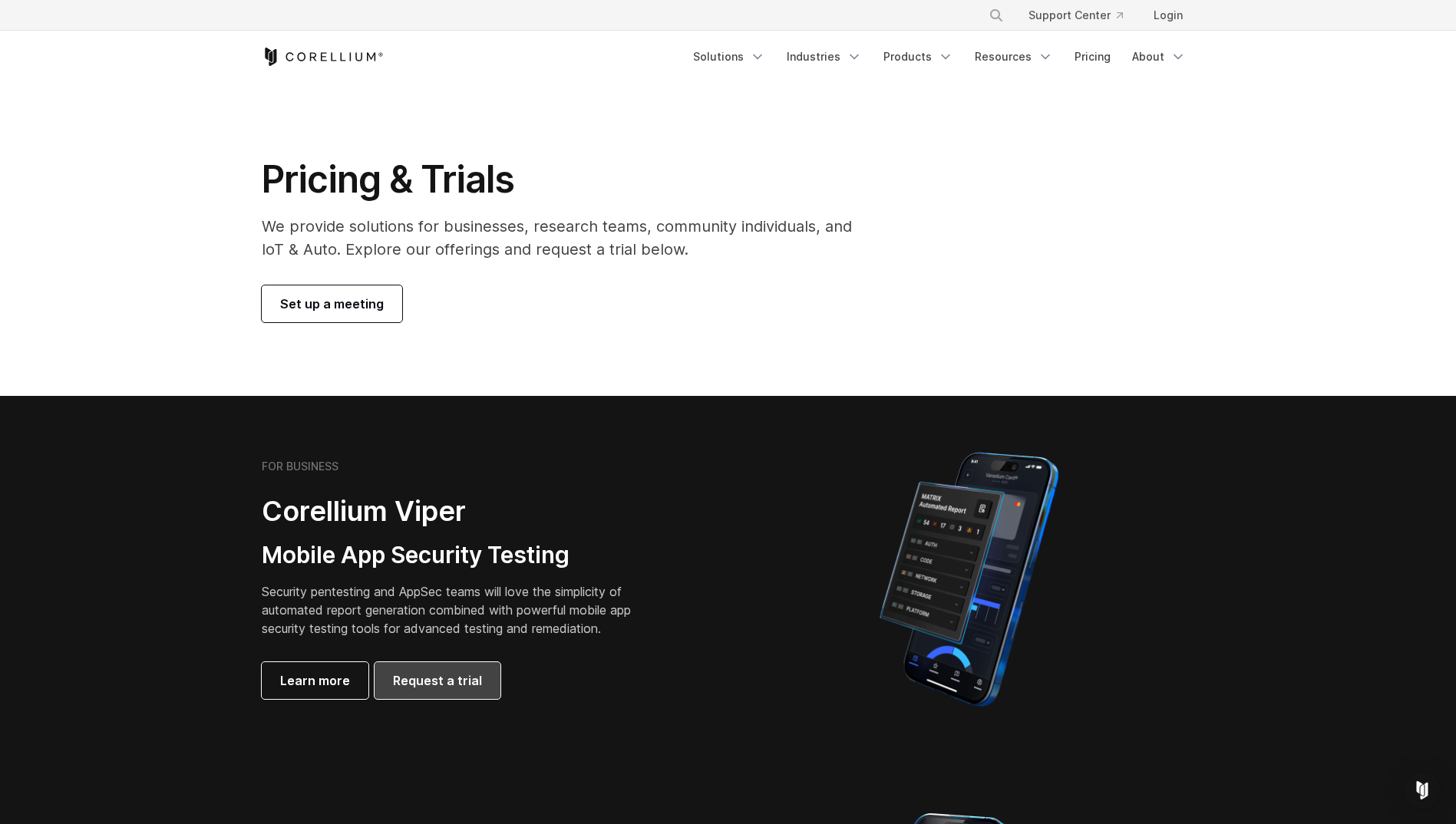
click at [439, 684] on span "Request a trial" at bounding box center [437, 680] width 89 height 18
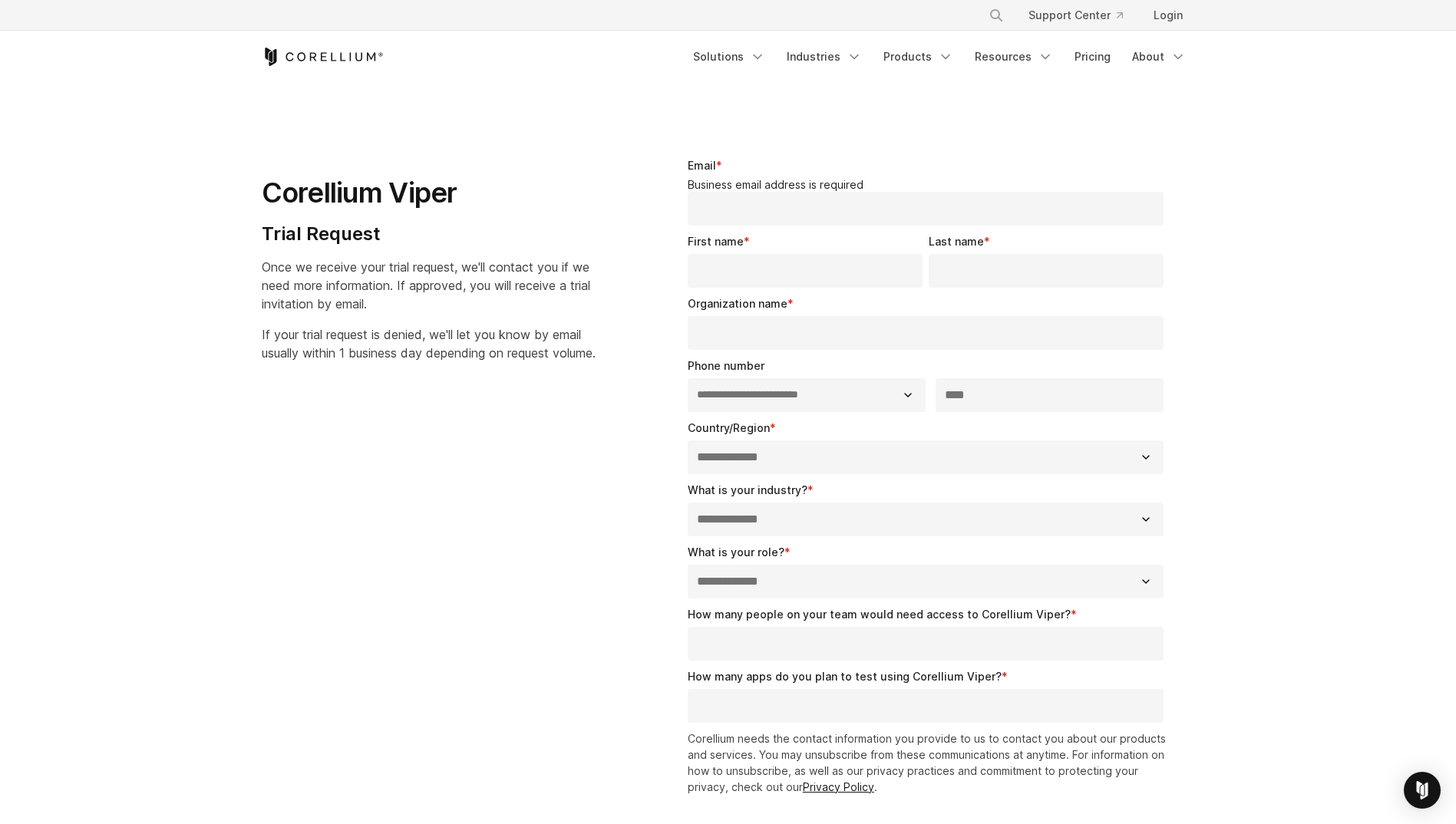
select select "**"
click at [831, 49] on link "Industries" at bounding box center [824, 56] width 94 height 28
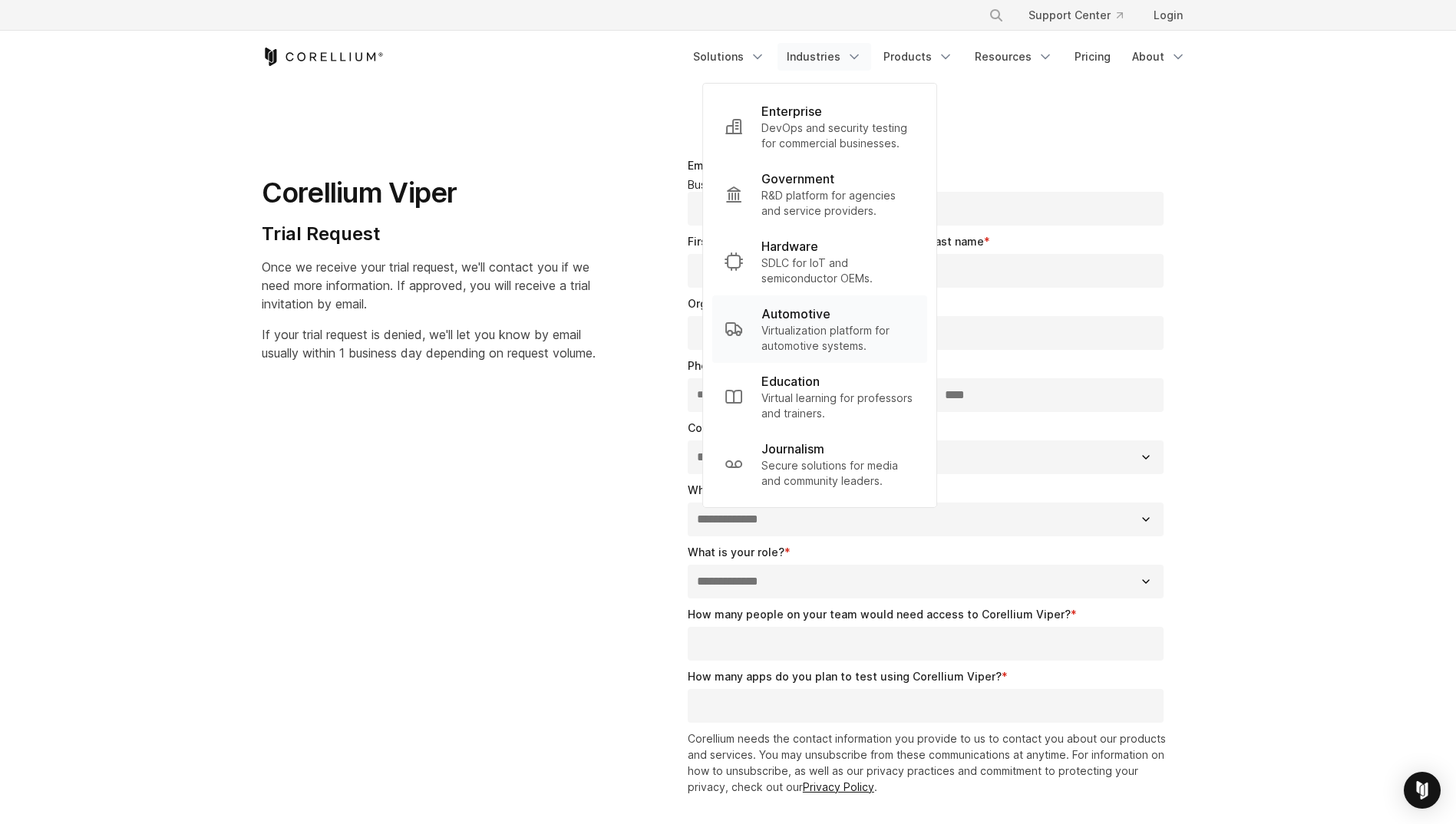
click at [820, 300] on link "Automotive Virtualization platform for automotive systems." at bounding box center [819, 329] width 214 height 68
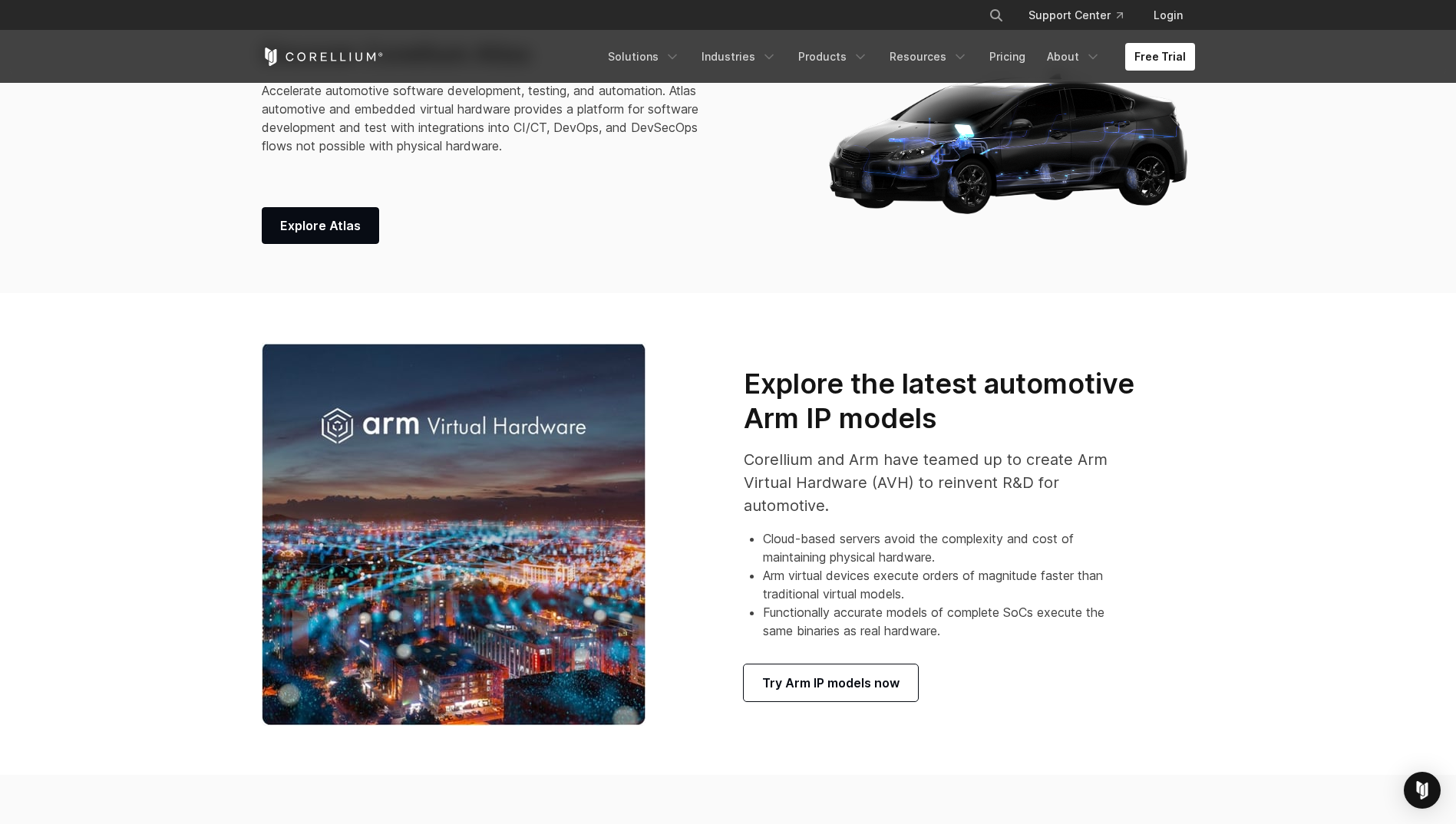
scroll to position [998, 0]
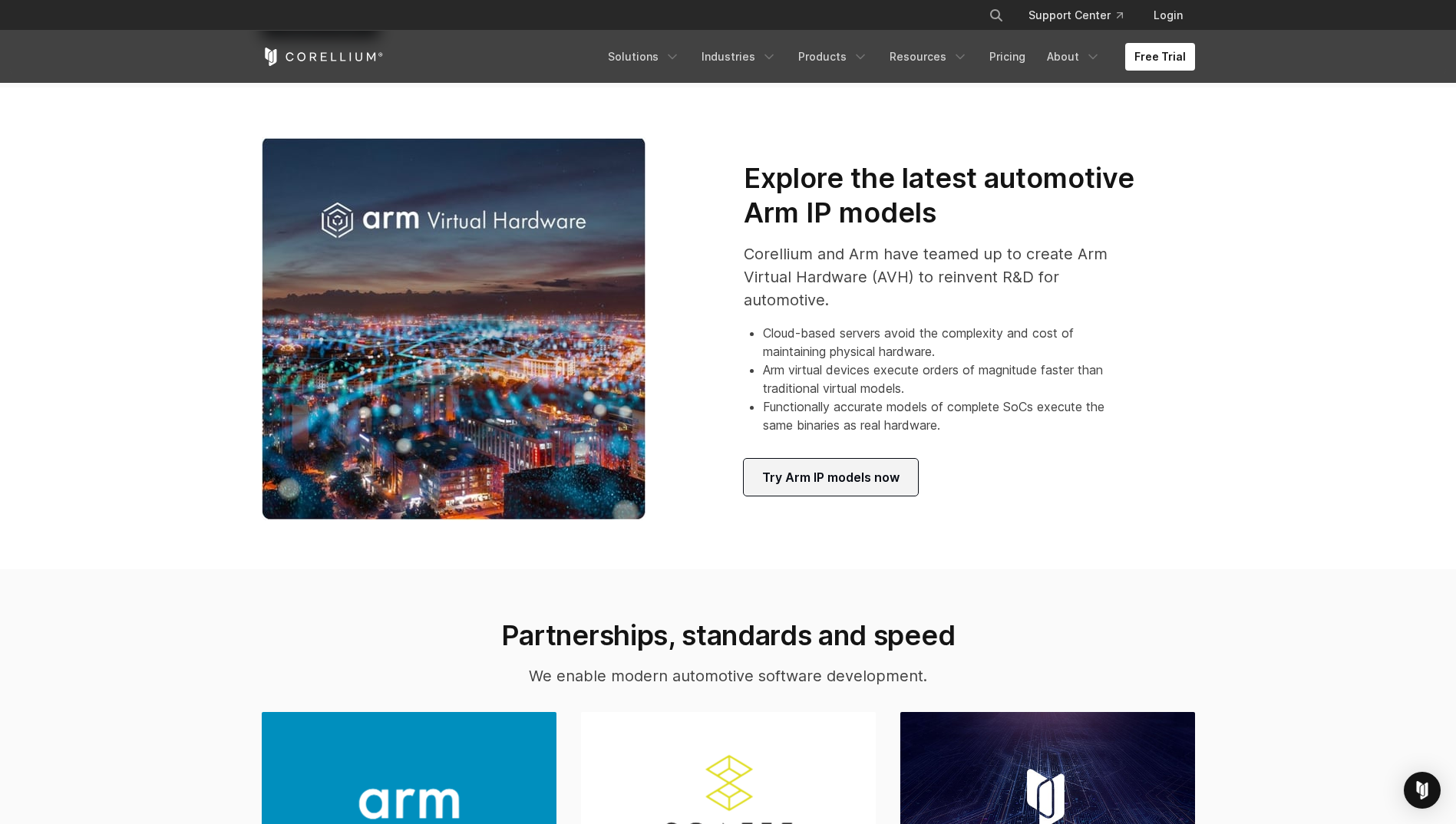
drag, startPoint x: 813, startPoint y: 449, endPoint x: 814, endPoint y: 462, distance: 13.0
click at [813, 449] on div "Explore the latest automotive Arm IP models Corellium and Arm have teamed up to…" at bounding box center [958, 328] width 430 height 334
click at [814, 468] on span "Try Arm IP models now" at bounding box center [831, 477] width 137 height 18
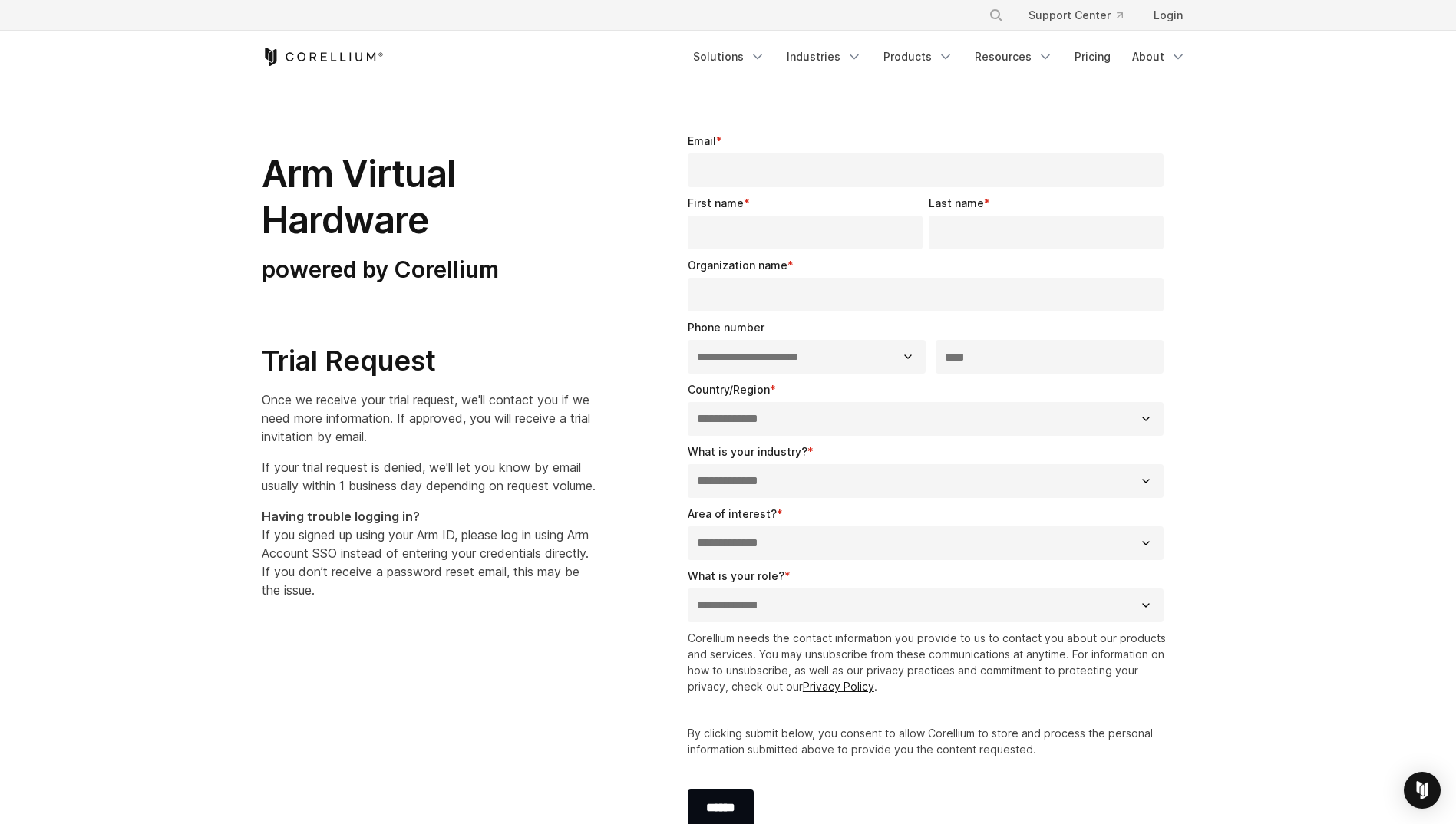
select select "**"
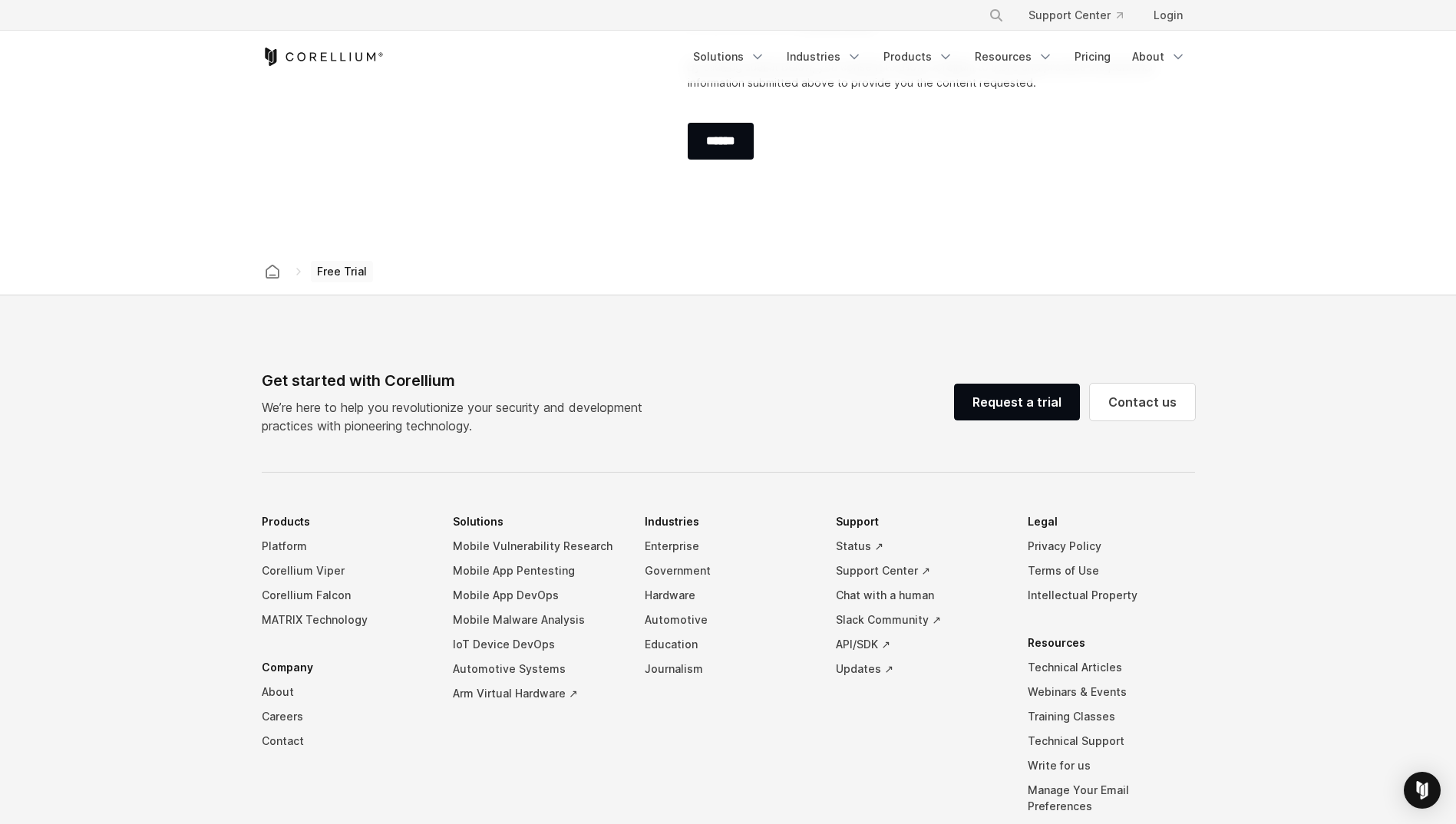
scroll to position [690, 0]
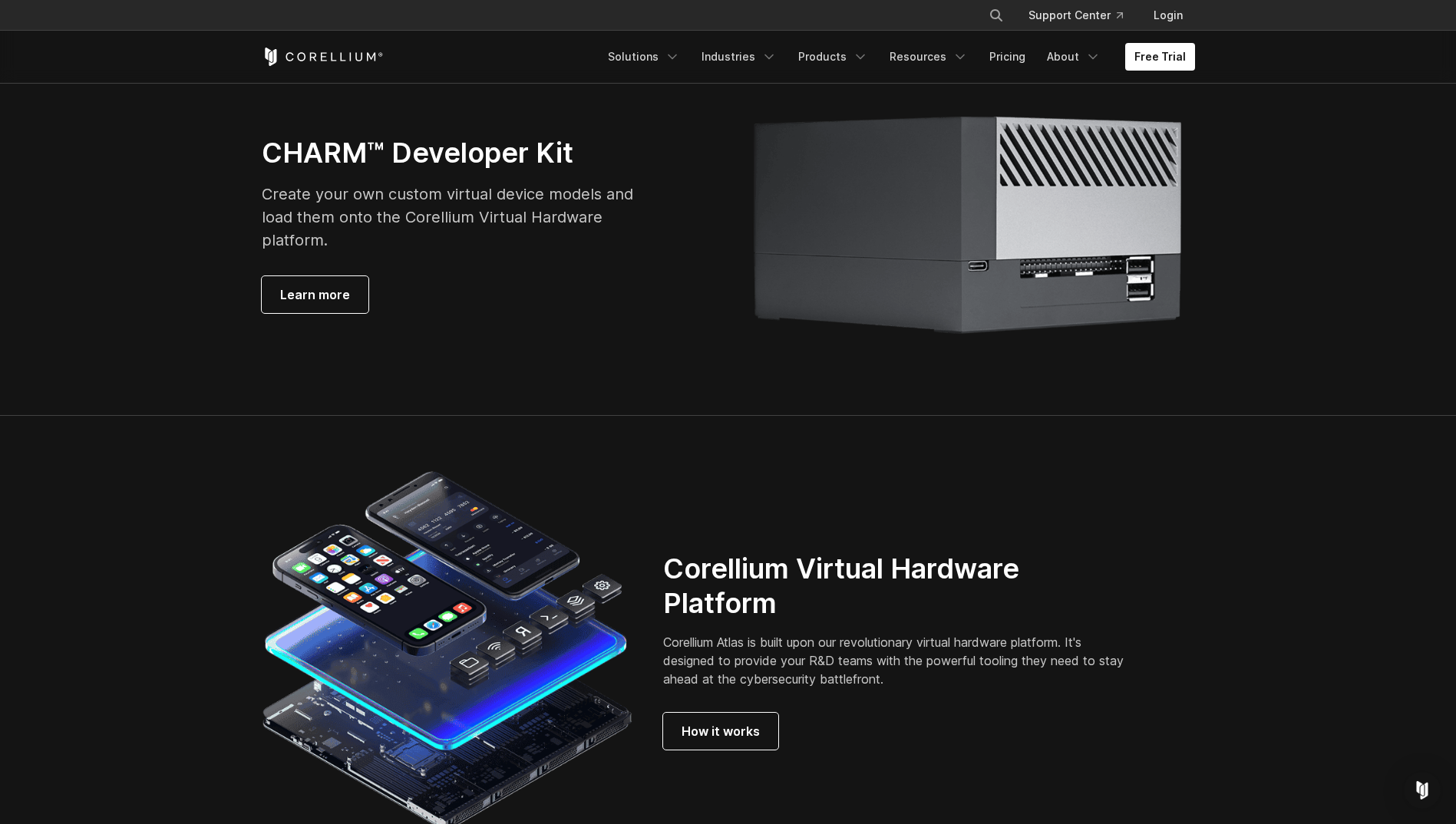
scroll to position [4067, 0]
